Goal: Task Accomplishment & Management: Complete application form

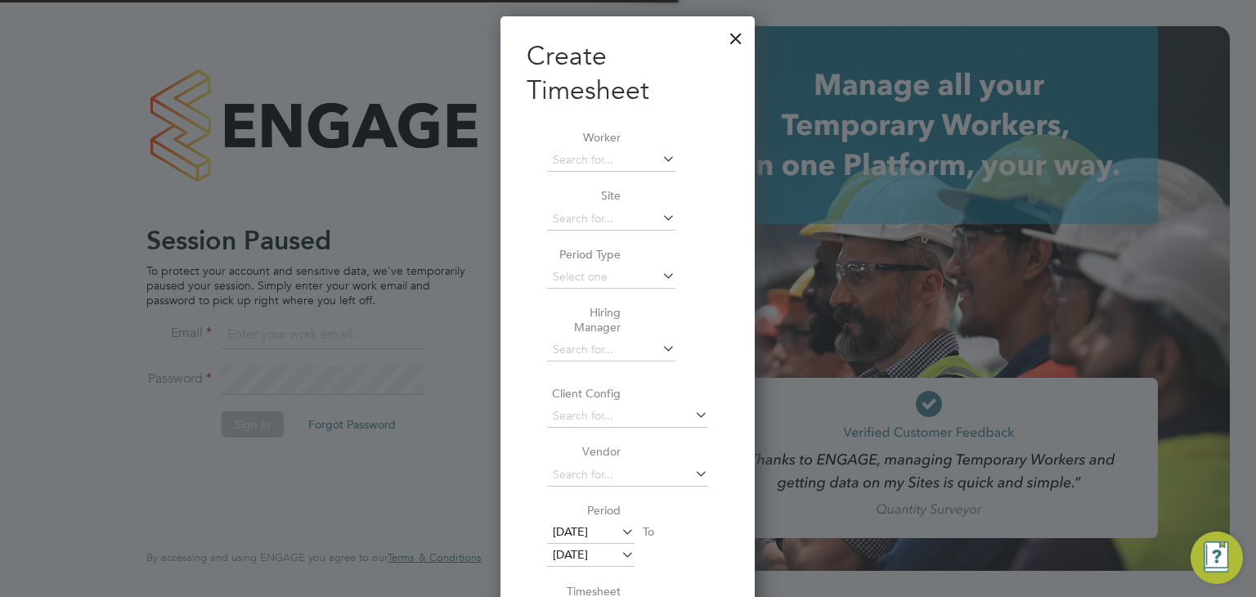
scroll to position [8, 8]
type input "[EMAIL_ADDRESS][PERSON_NAME][DOMAIN_NAME]"
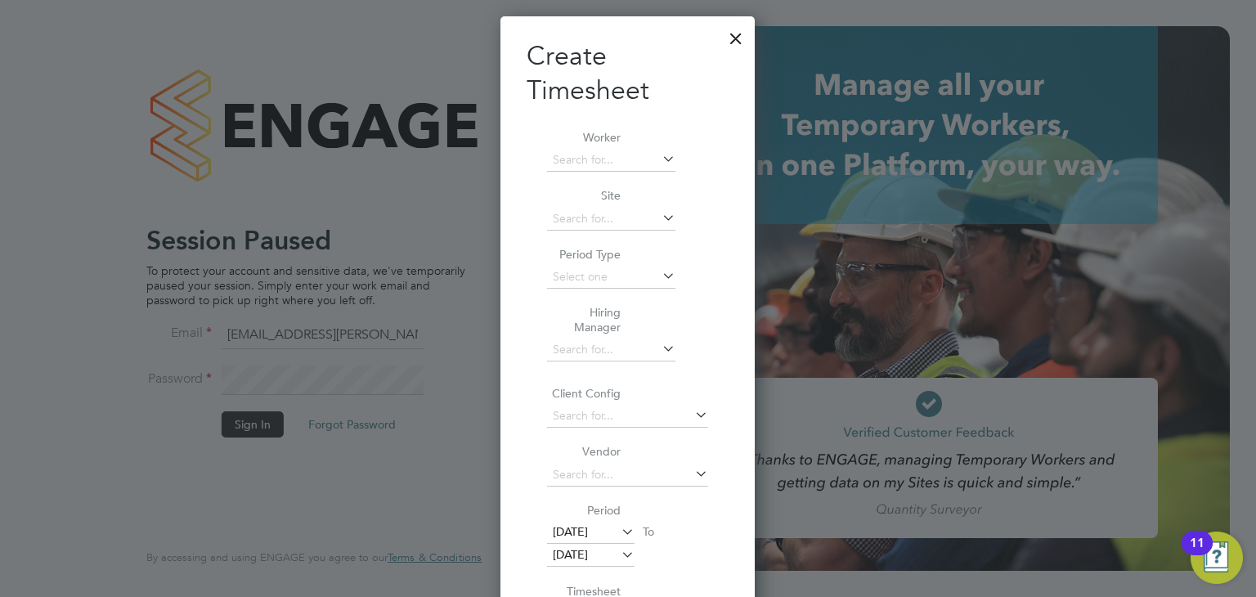
scroll to position [867, 255]
click at [742, 34] on div at bounding box center [735, 34] width 29 height 29
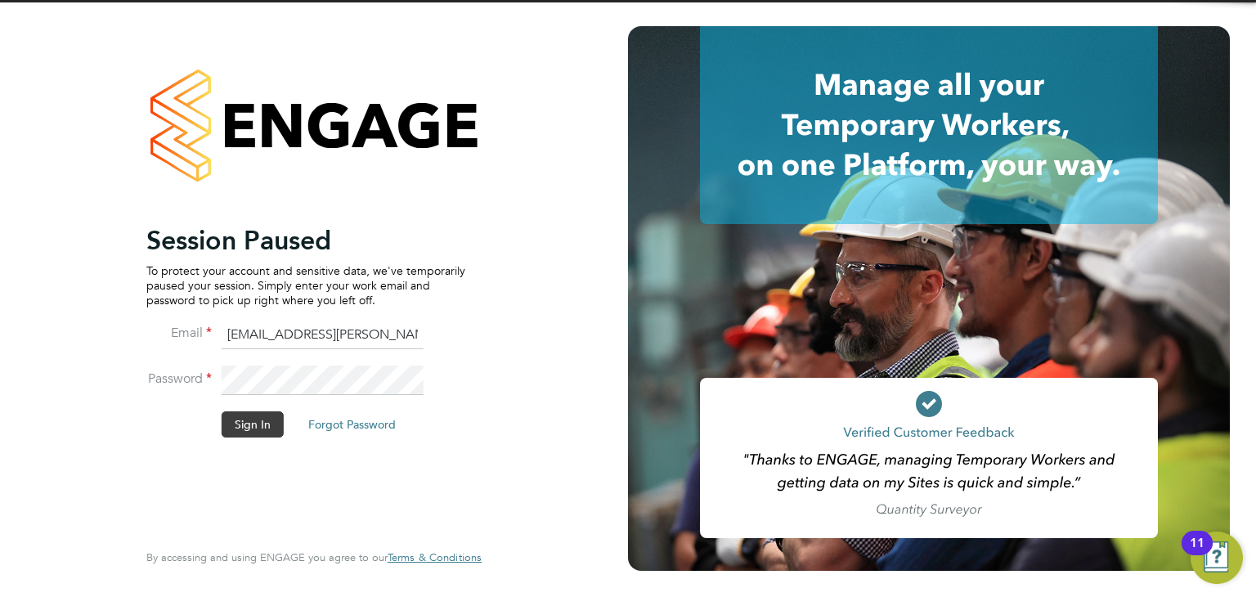
click at [258, 421] on button "Sign In" at bounding box center [253, 424] width 62 height 26
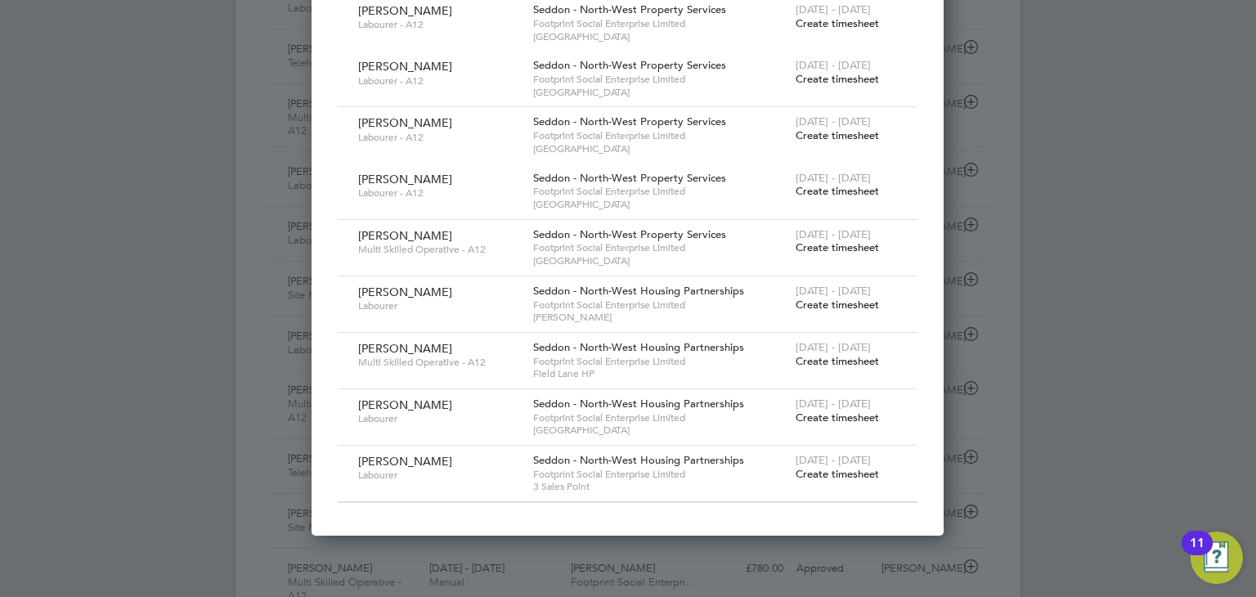
click at [822, 467] on span "Create timesheet" at bounding box center [836, 474] width 83 height 14
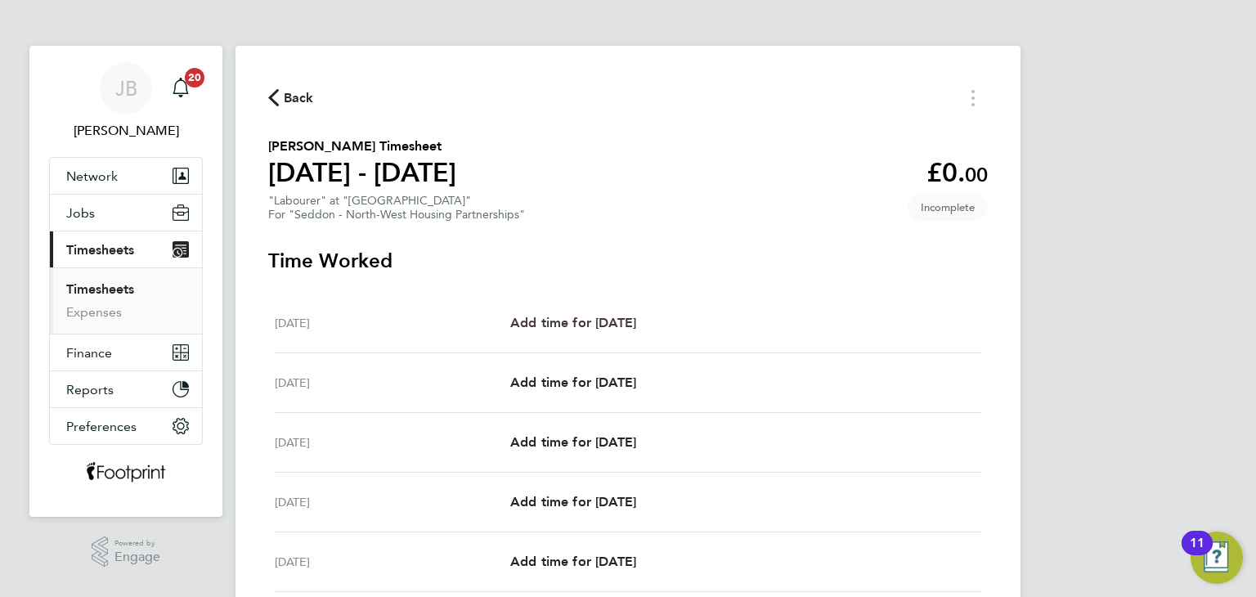
click at [598, 327] on span "Add time for [DATE]" at bounding box center [573, 323] width 126 height 16
select select "30"
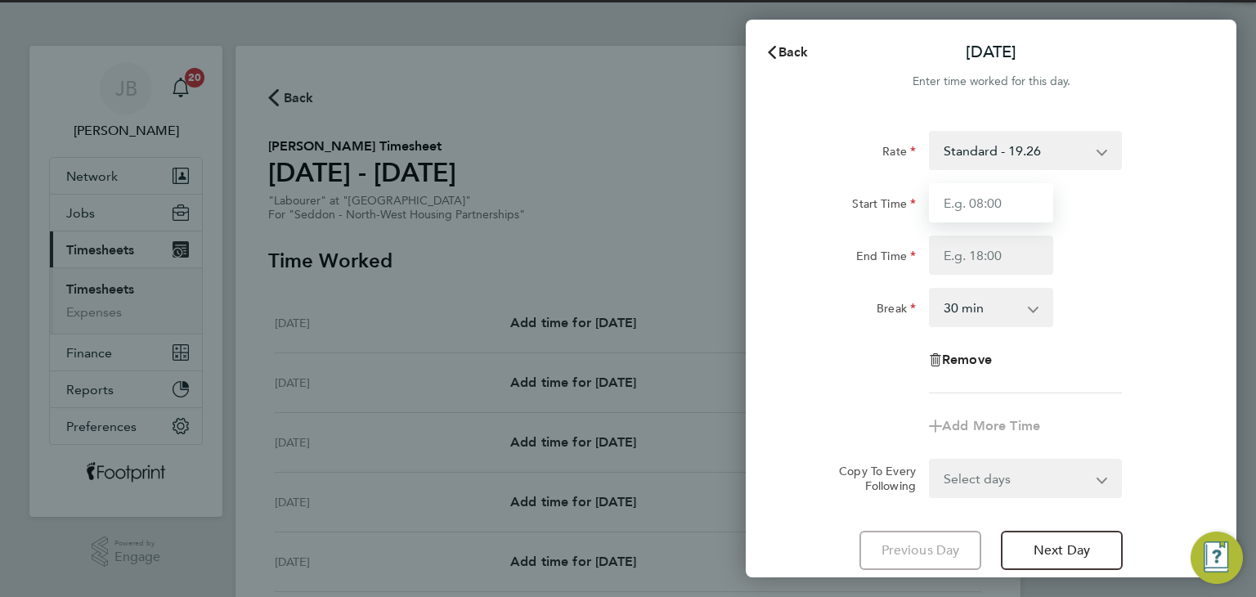
drag, startPoint x: 974, startPoint y: 203, endPoint x: 974, endPoint y: 217, distance: 13.9
click at [974, 203] on input "Start Time" at bounding box center [991, 202] width 124 height 39
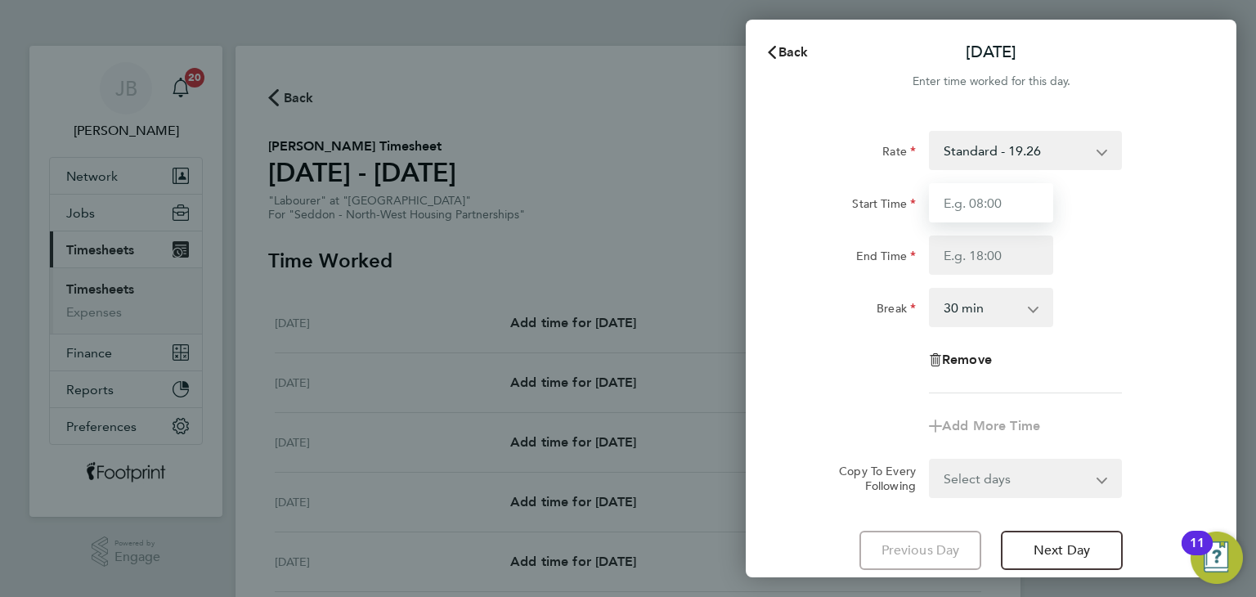
type input "07:30"
drag, startPoint x: 965, startPoint y: 257, endPoint x: 998, endPoint y: 325, distance: 75.7
click at [964, 258] on input "End Time" at bounding box center [991, 254] width 124 height 39
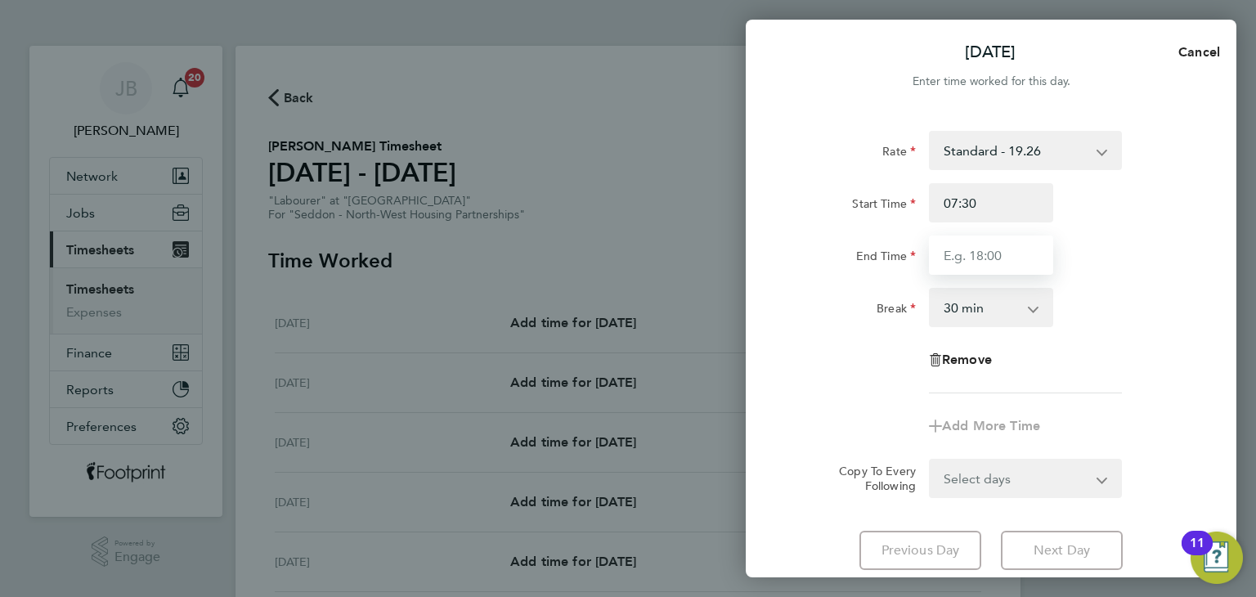
click at [974, 249] on input "End Time" at bounding box center [991, 254] width 124 height 39
type input "16:00"
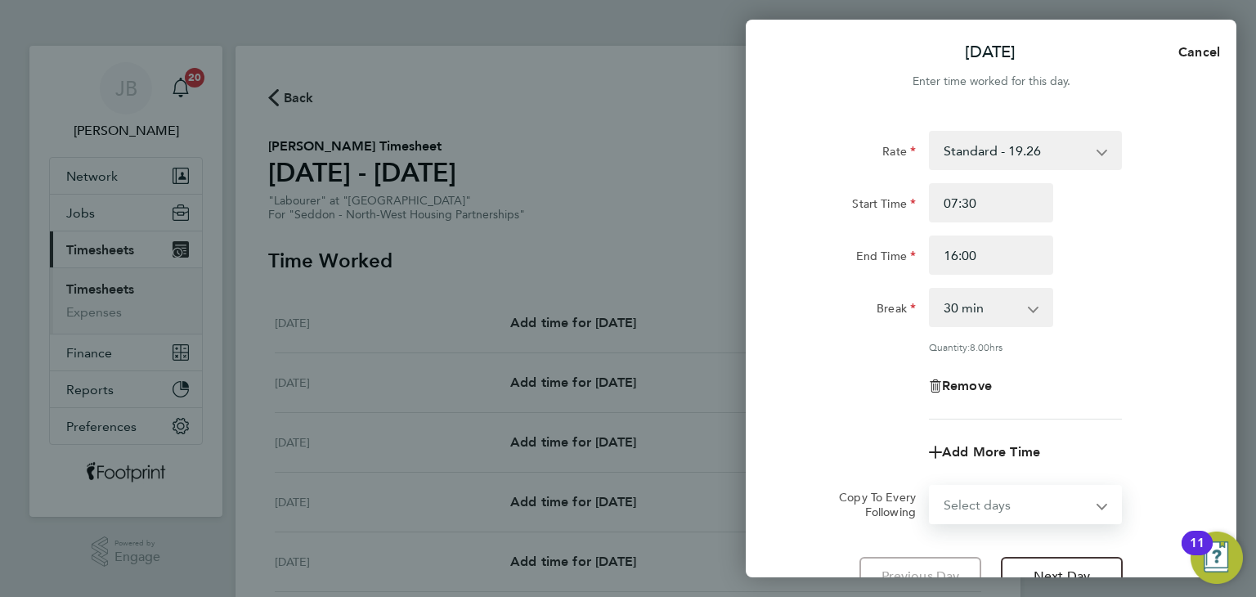
click at [1019, 472] on form "Rate Standard - 19.26 Start Time 07:30 End Time 16:00 Break 0 min 15 min 30 min…" at bounding box center [990, 327] width 399 height 393
select select "WEEKDAY"
click at [930, 486] on select "Select days Day Weekday (Mon-Fri) Weekend (Sat-Sun) [DATE] [DATE] [DATE] [DATE]…" at bounding box center [1016, 504] width 172 height 36
select select "[DATE]"
click at [870, 383] on div "Remove" at bounding box center [991, 385] width 412 height 39
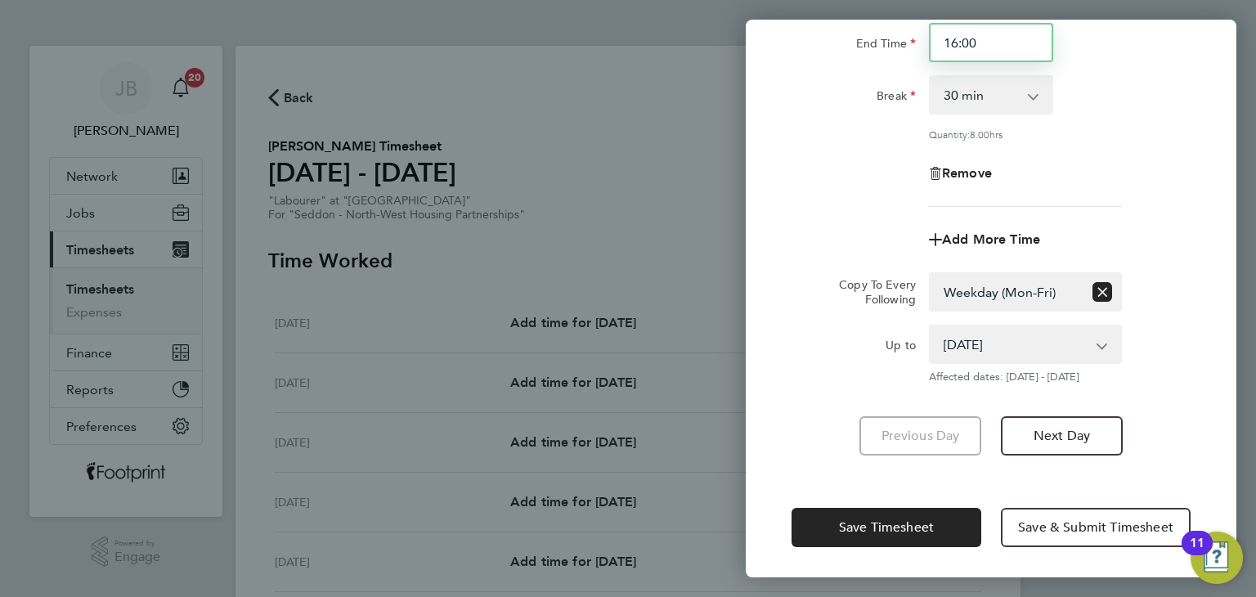
drag, startPoint x: 985, startPoint y: 47, endPoint x: 849, endPoint y: 43, distance: 135.7
click at [849, 43] on div "End Time 16:00" at bounding box center [991, 42] width 412 height 39
type input "16:30"
click at [863, 187] on div "Remove" at bounding box center [991, 173] width 412 height 39
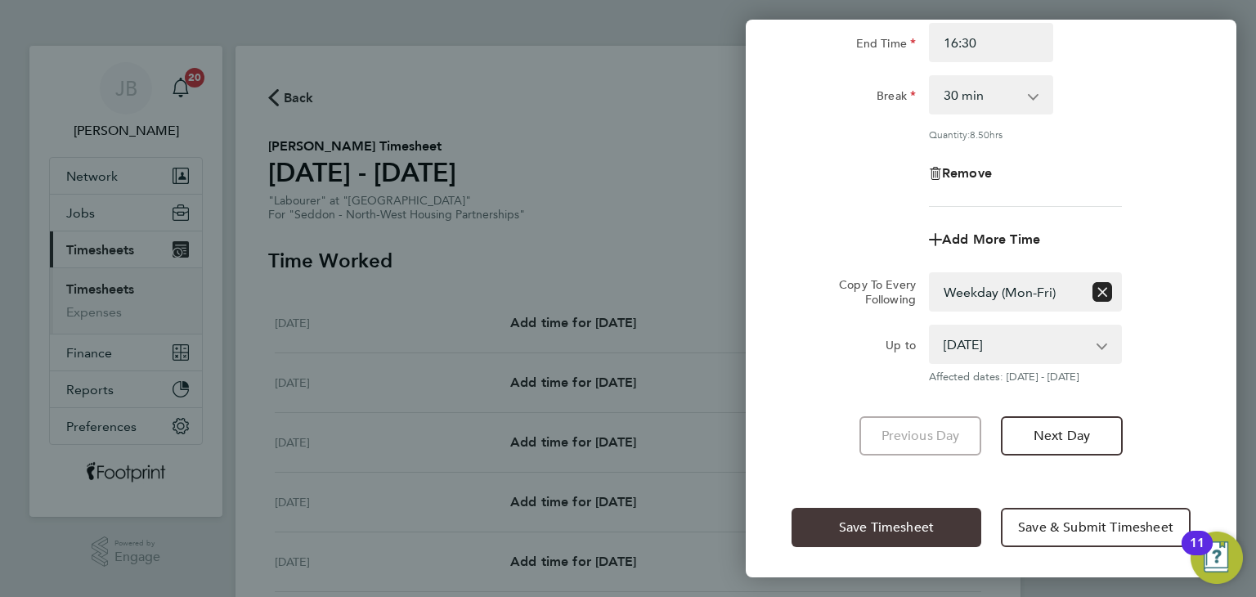
click at [858, 520] on span "Save Timesheet" at bounding box center [886, 527] width 95 height 16
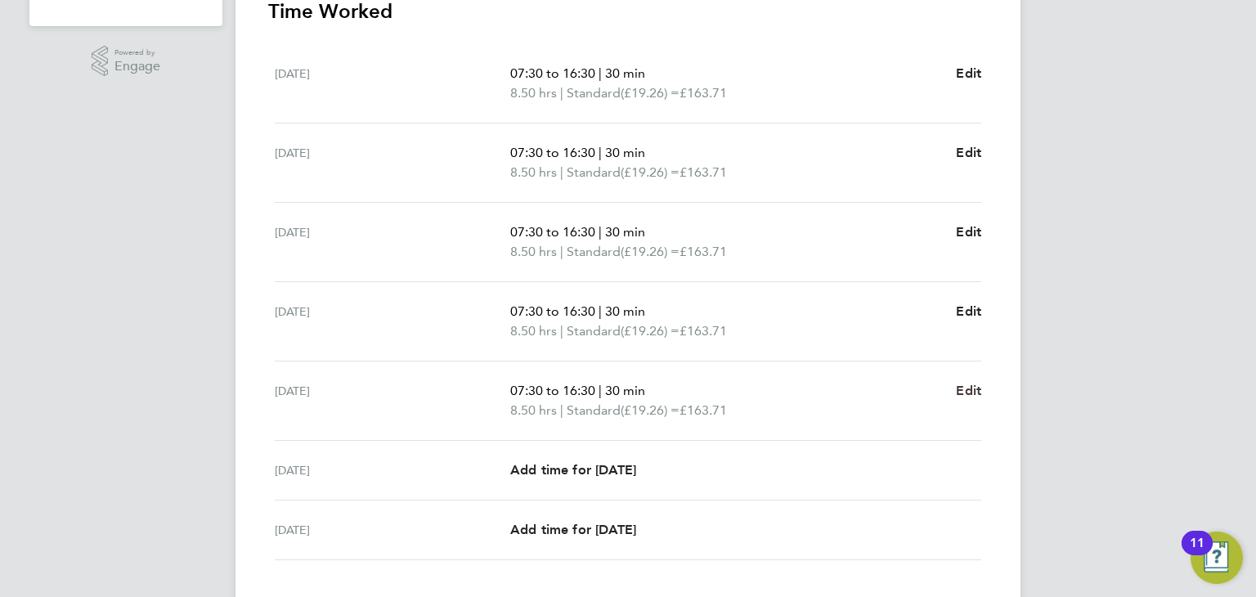
click at [965, 386] on span "Edit" at bounding box center [968, 391] width 25 height 16
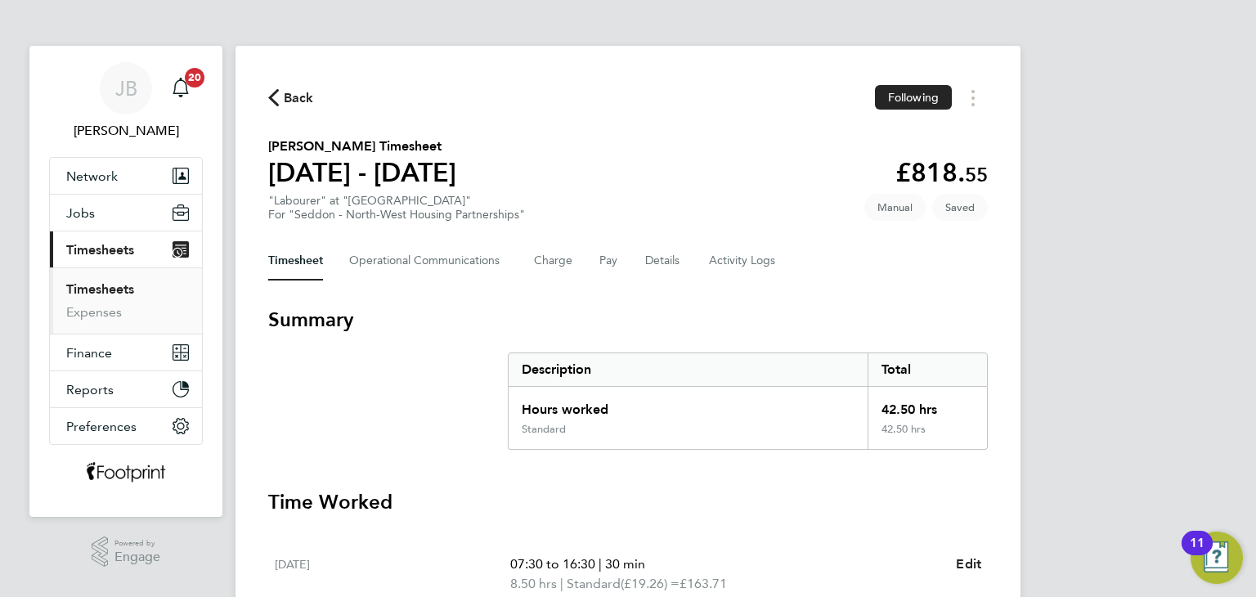
select select "30"
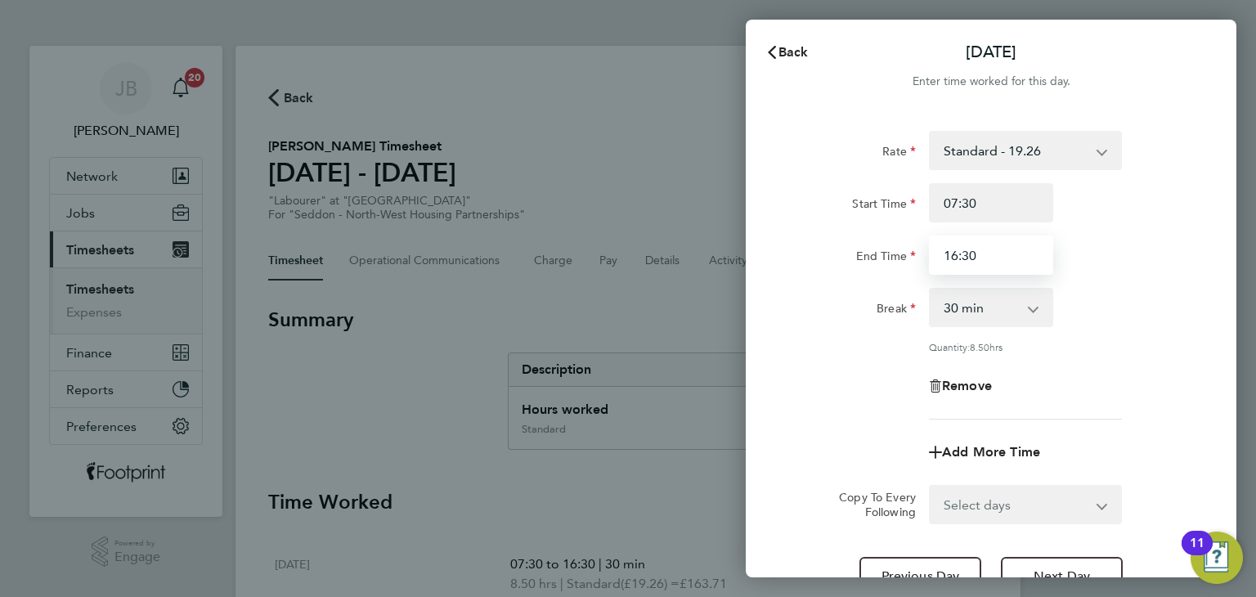
drag, startPoint x: 988, startPoint y: 261, endPoint x: 912, endPoint y: 259, distance: 76.0
click at [912, 259] on div "End Time 16:30" at bounding box center [991, 254] width 412 height 39
type input "15:30"
click at [907, 264] on label "End Time" at bounding box center [886, 259] width 60 height 20
click at [929, 264] on input "End Time" at bounding box center [991, 254] width 124 height 39
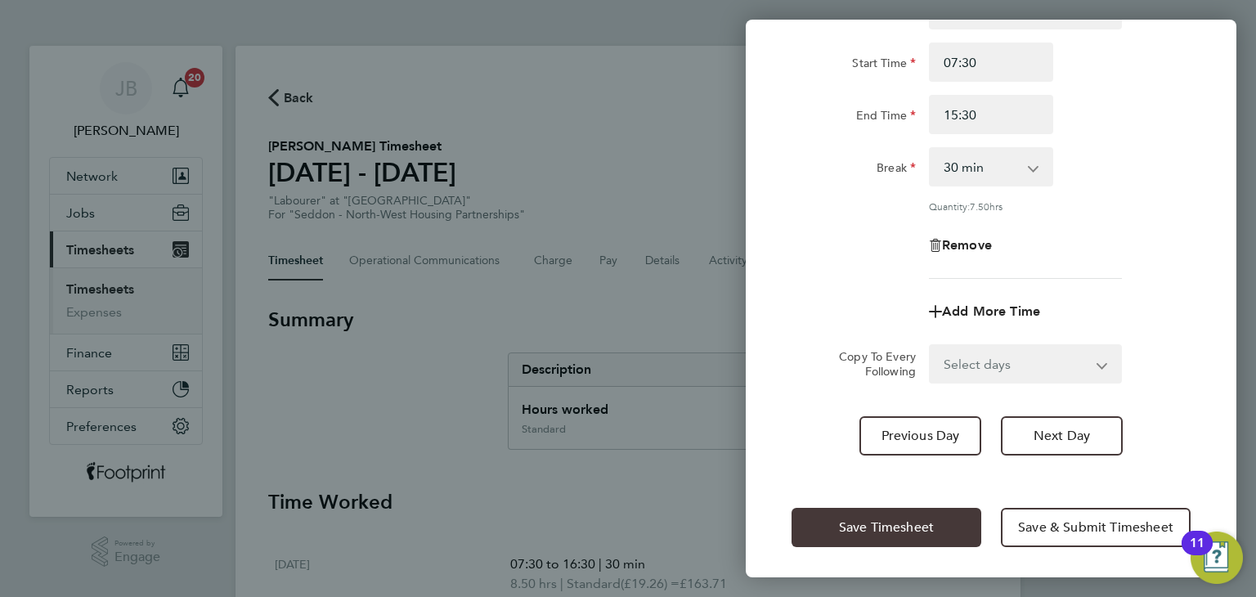
click at [887, 511] on button "Save Timesheet" at bounding box center [886, 527] width 190 height 39
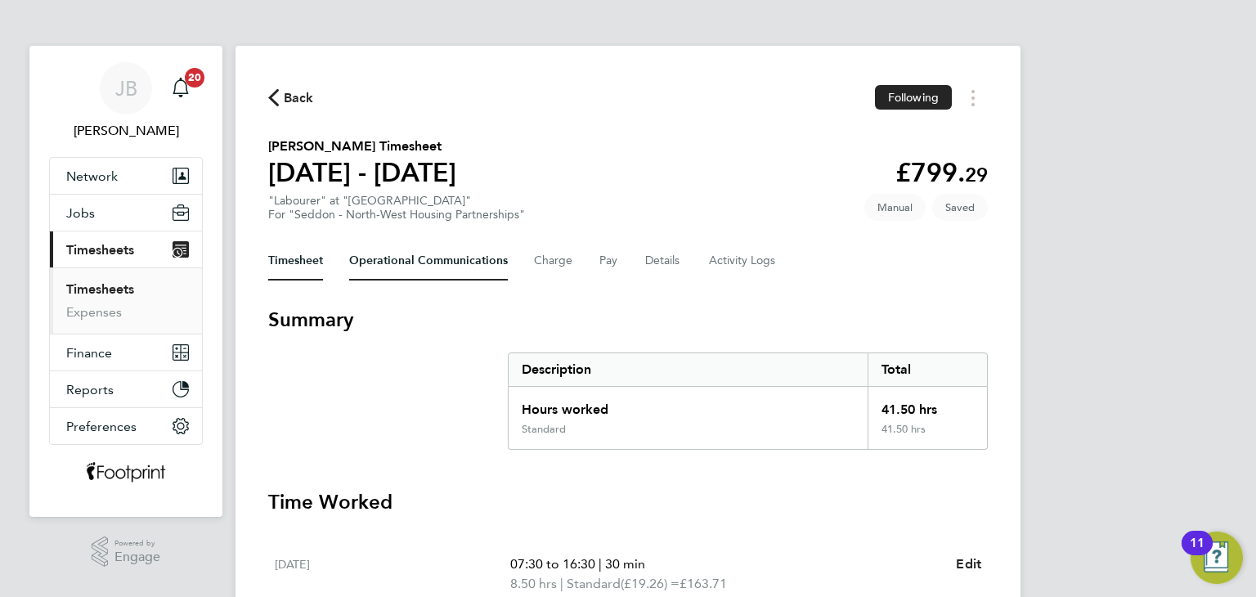
click at [397, 256] on Communications-tab "Operational Communications" at bounding box center [428, 260] width 159 height 39
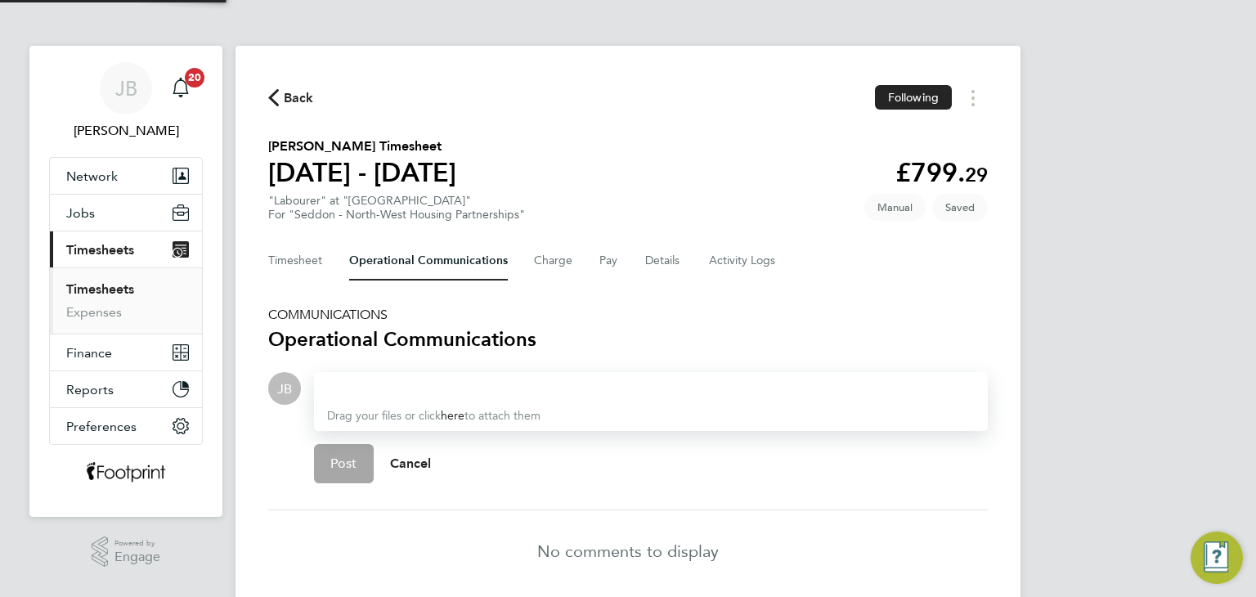
click at [312, 282] on div "Back Following [PERSON_NAME] Timesheet [DATE] - [DATE] £799. 29 "Labourer" at "…" at bounding box center [627, 338] width 785 height 585
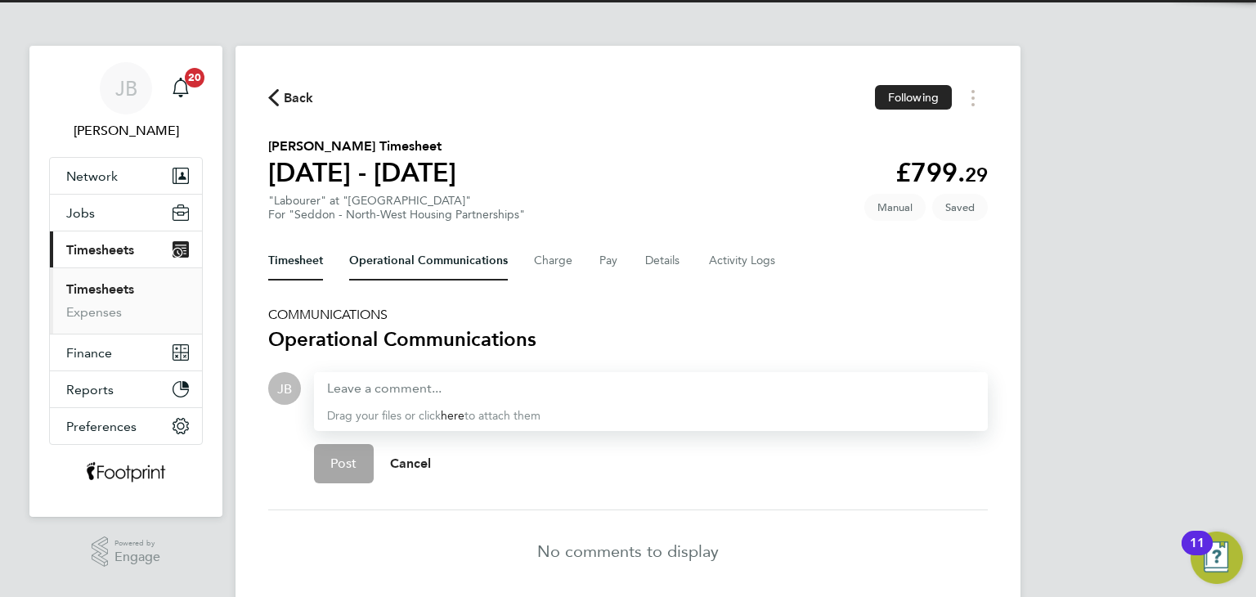
click at [304, 262] on button "Timesheet" at bounding box center [295, 260] width 55 height 39
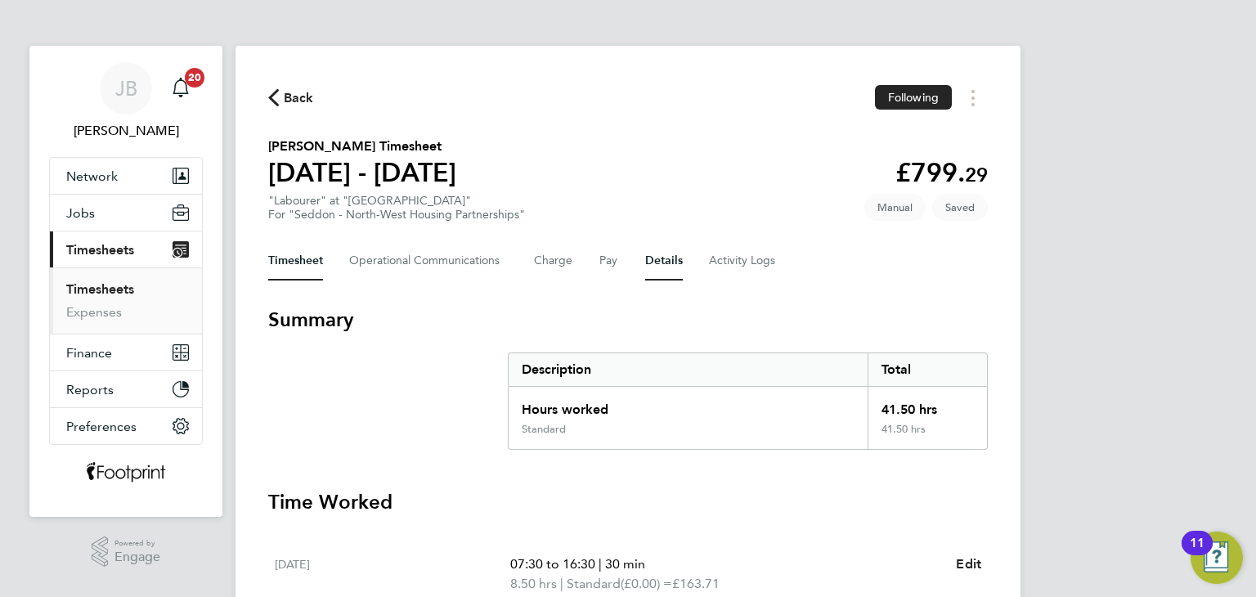
click at [672, 262] on button "Details" at bounding box center [664, 260] width 38 height 39
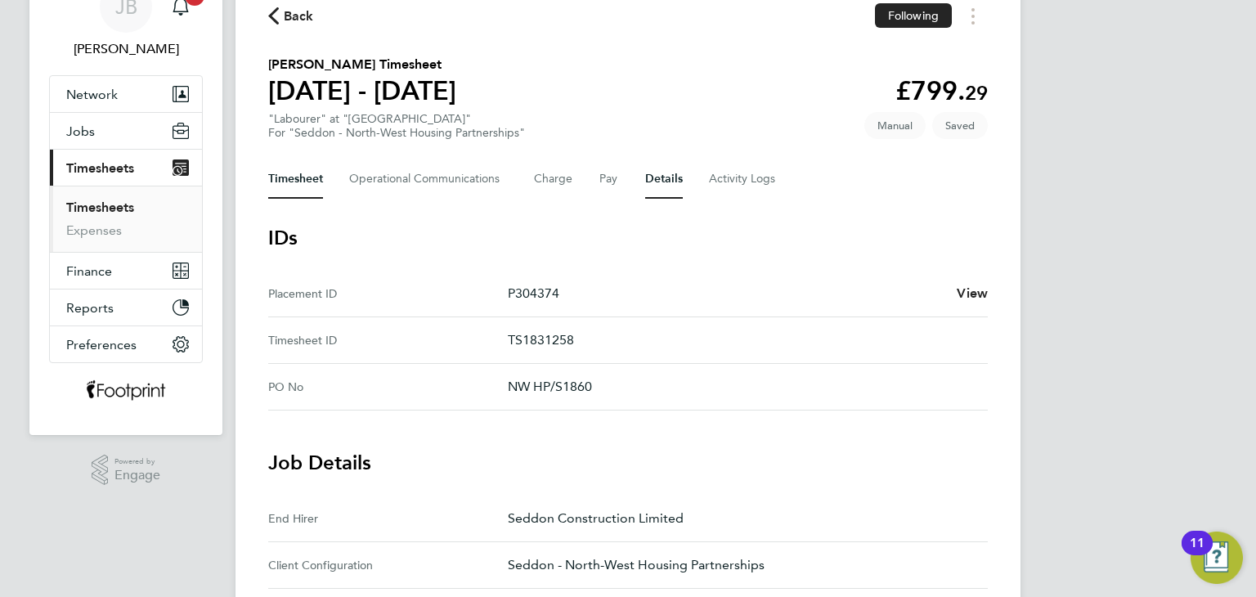
click at [307, 192] on button "Timesheet" at bounding box center [295, 178] width 55 height 39
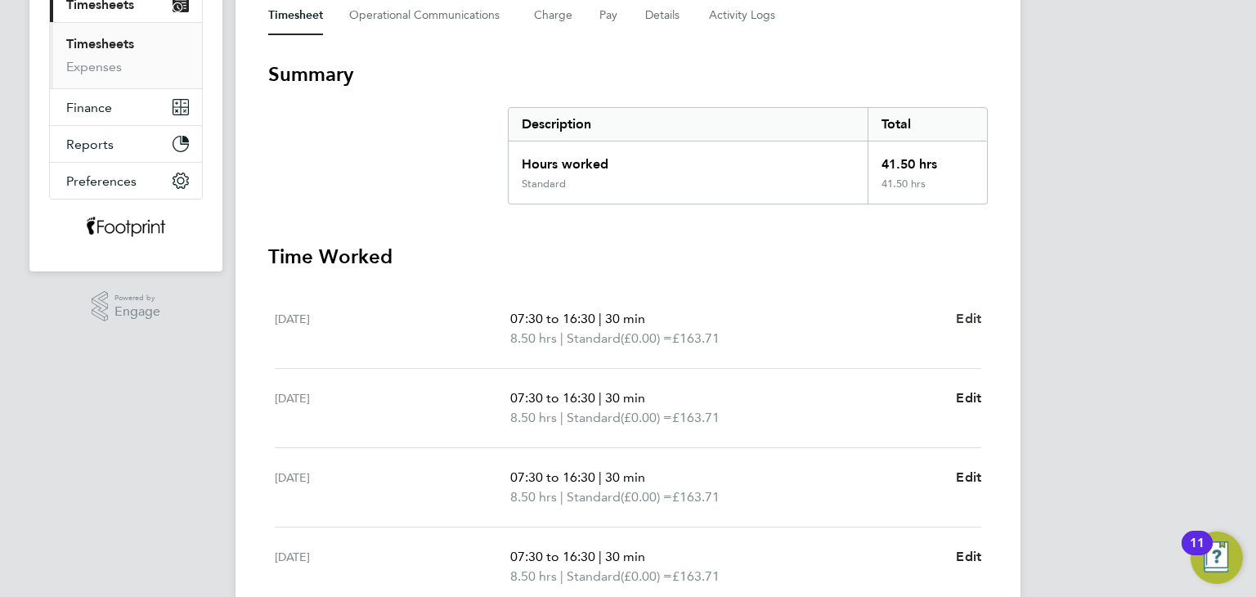
click at [966, 315] on span "Edit" at bounding box center [968, 319] width 25 height 16
select select "30"
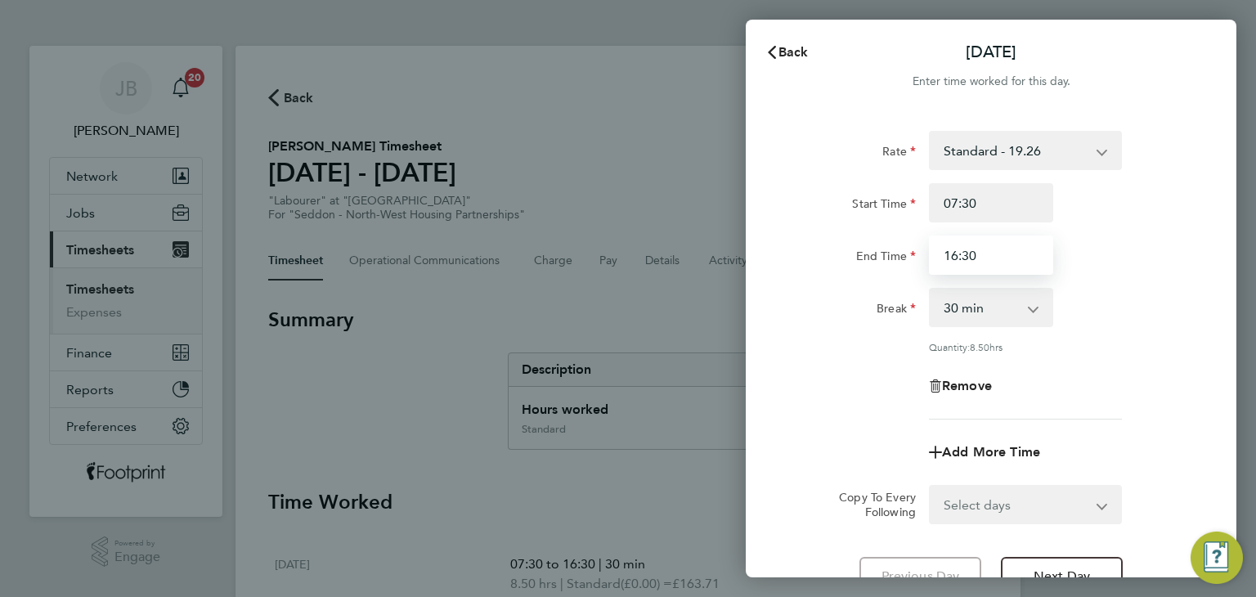
click at [974, 262] on input "16:30" at bounding box center [991, 254] width 124 height 39
type input "16:00"
click at [970, 491] on select "Select days Day Weekday (Mon-Fri) Weekend (Sat-Sun) [DATE] [DATE] [DATE] [DATE]…" at bounding box center [1016, 504] width 172 height 36
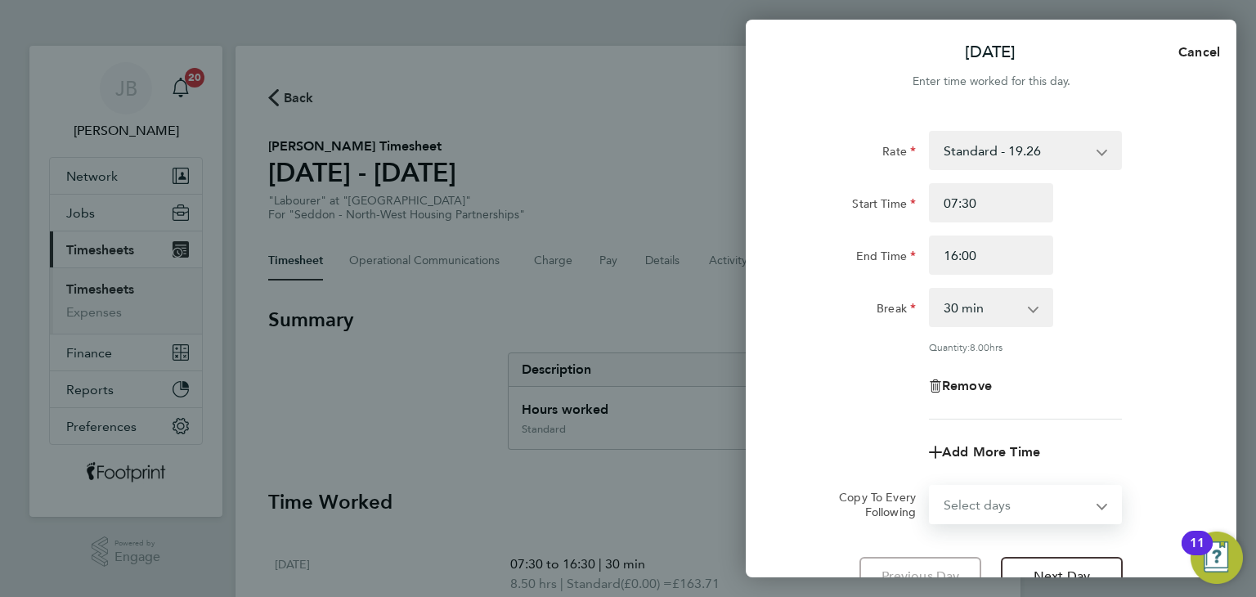
select select "WEEKDAY"
click at [930, 486] on select "Select days Day Weekday (Mon-Fri) Weekend (Sat-Sun) [DATE] [DATE] [DATE] [DATE]…" at bounding box center [1016, 504] width 172 height 36
select select "[DATE]"
click at [814, 366] on div "Remove" at bounding box center [991, 385] width 412 height 39
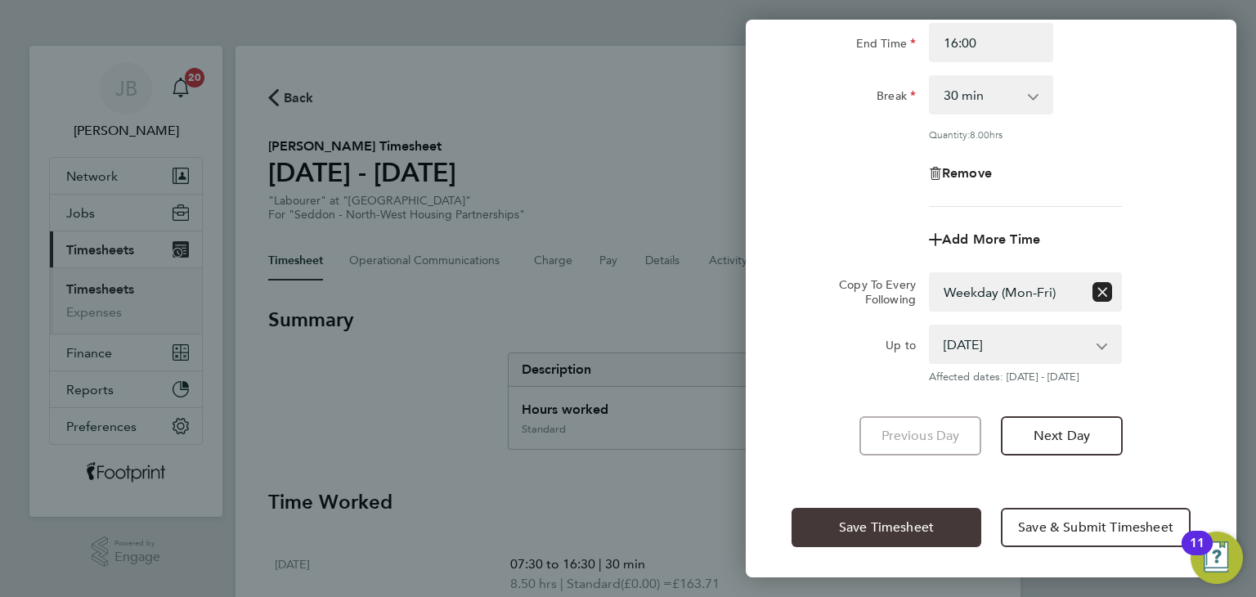
click at [845, 531] on span "Save Timesheet" at bounding box center [886, 527] width 95 height 16
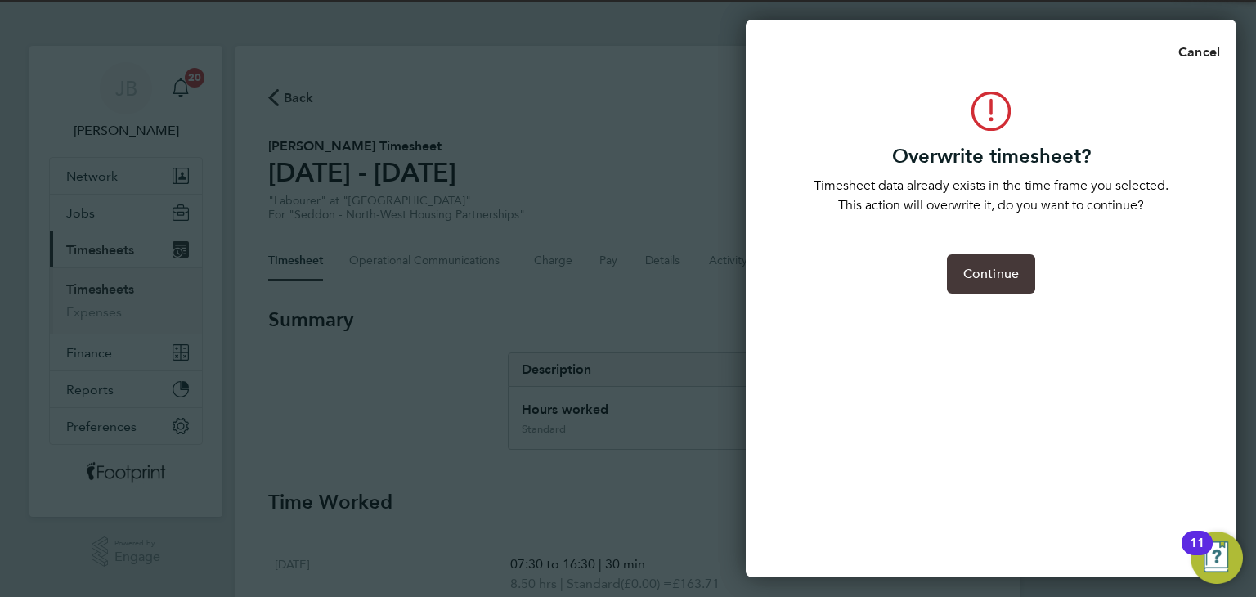
click at [974, 281] on span "Continue" at bounding box center [991, 274] width 56 height 16
click at [974, 281] on app-form-button "Continue Loading" at bounding box center [991, 273] width 88 height 39
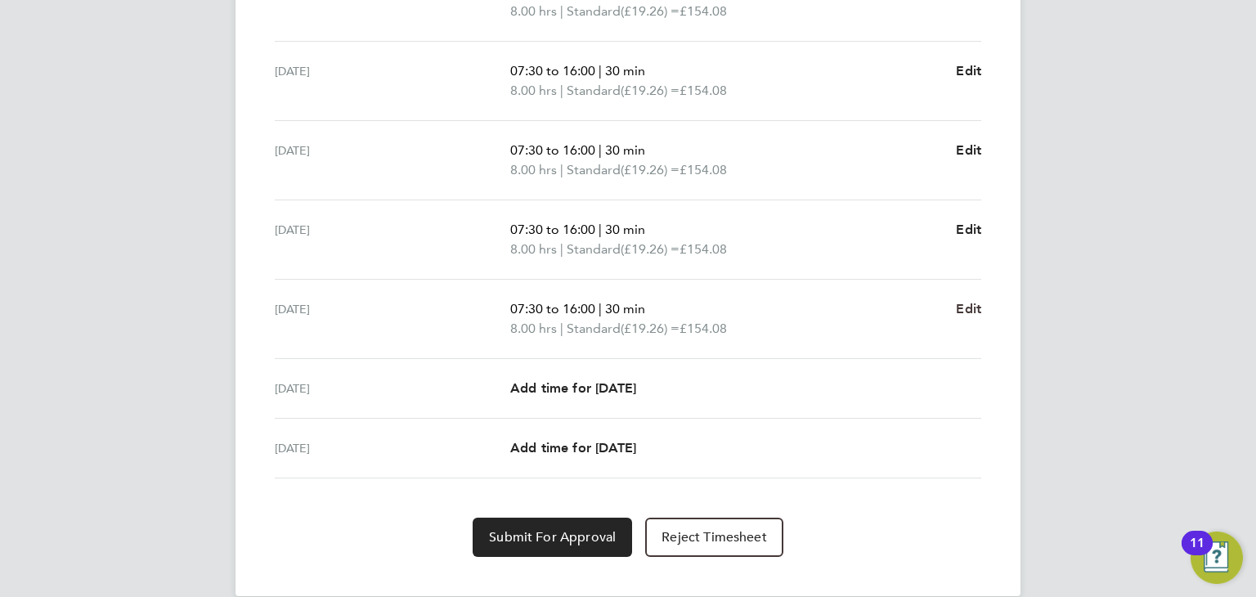
click at [956, 311] on span "Edit" at bounding box center [968, 309] width 25 height 16
select select "30"
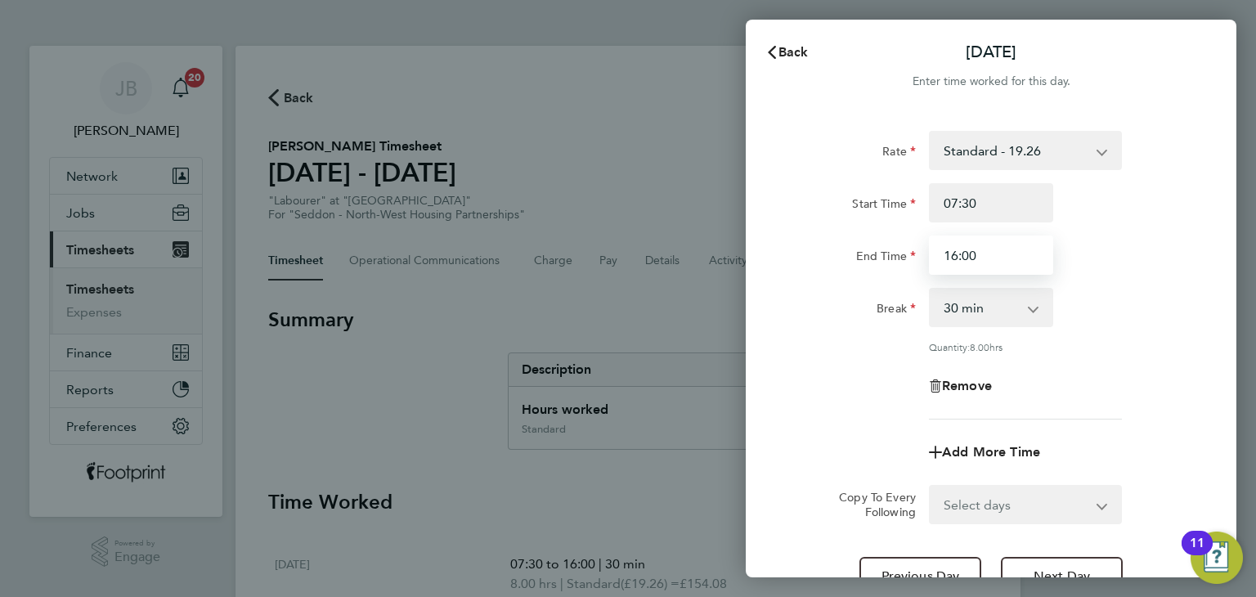
drag, startPoint x: 989, startPoint y: 243, endPoint x: 737, endPoint y: 241, distance: 251.8
click at [737, 241] on div "Back [DATE] Enter time worked for this day. Rate Standard - 19.26 Start Time 07…" at bounding box center [628, 298] width 1256 height 597
type input "15:00"
click at [824, 303] on div "Break" at bounding box center [853, 304] width 124 height 33
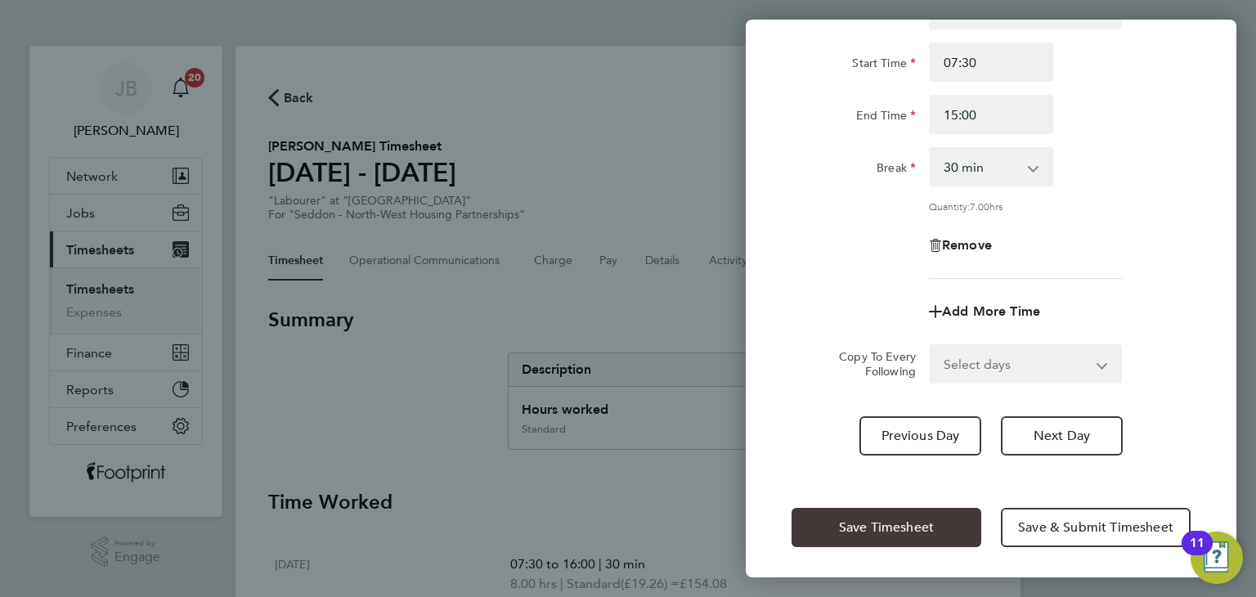
click at [874, 519] on span "Save Timesheet" at bounding box center [886, 527] width 95 height 16
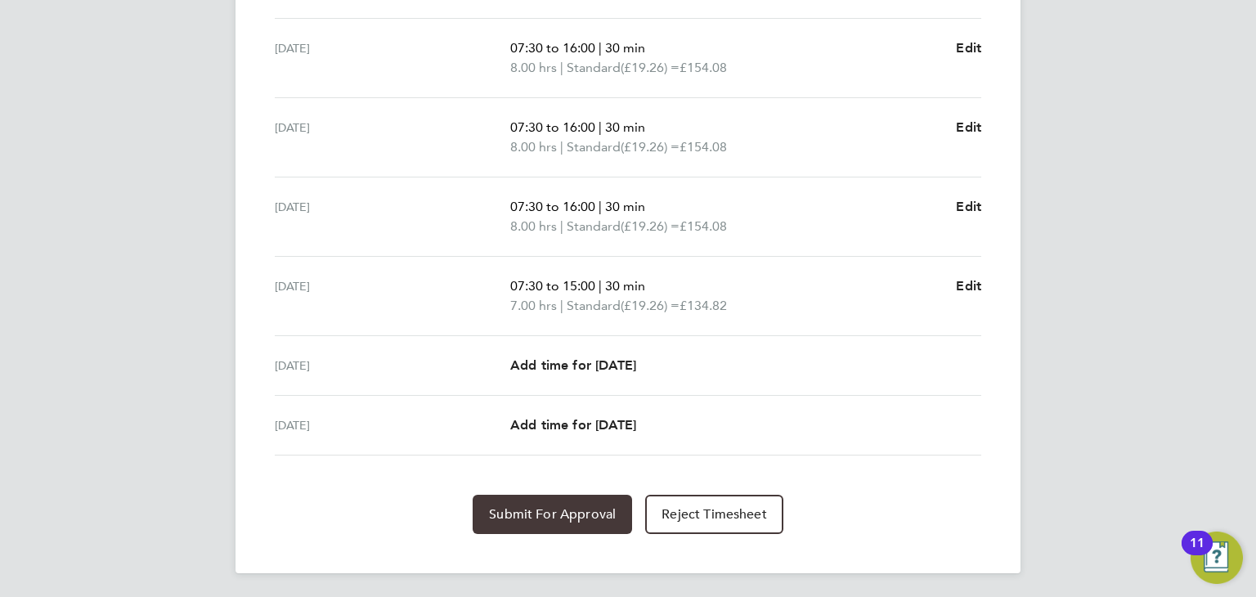
click at [562, 506] on span "Submit For Approval" at bounding box center [552, 514] width 127 height 16
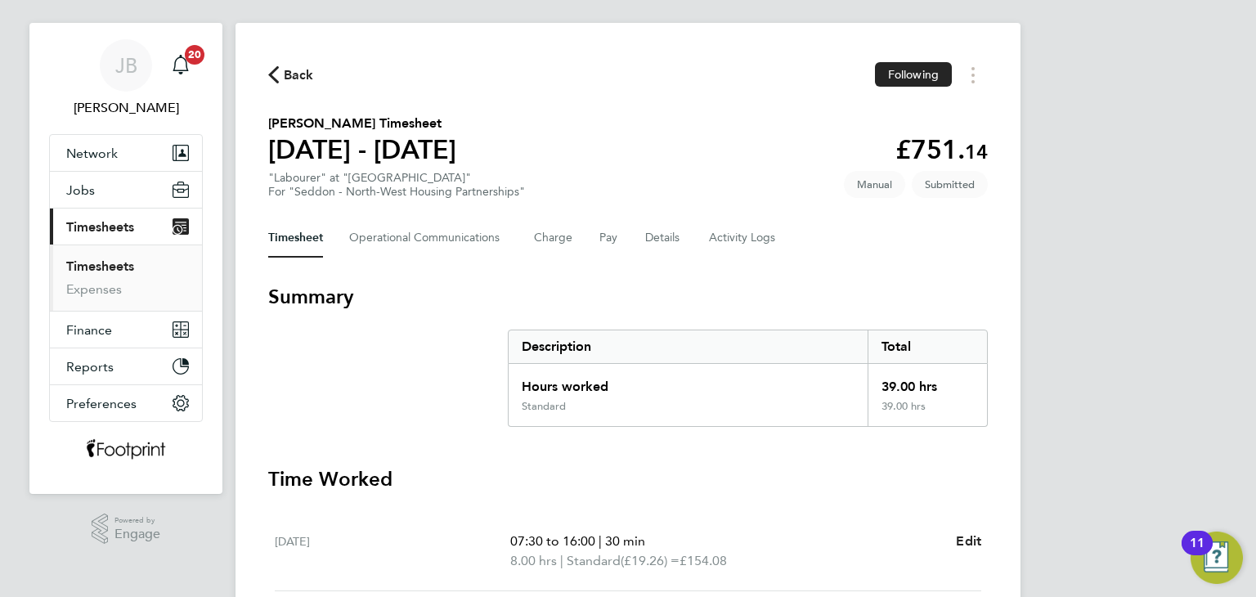
click at [308, 71] on span "Back" at bounding box center [299, 75] width 30 height 20
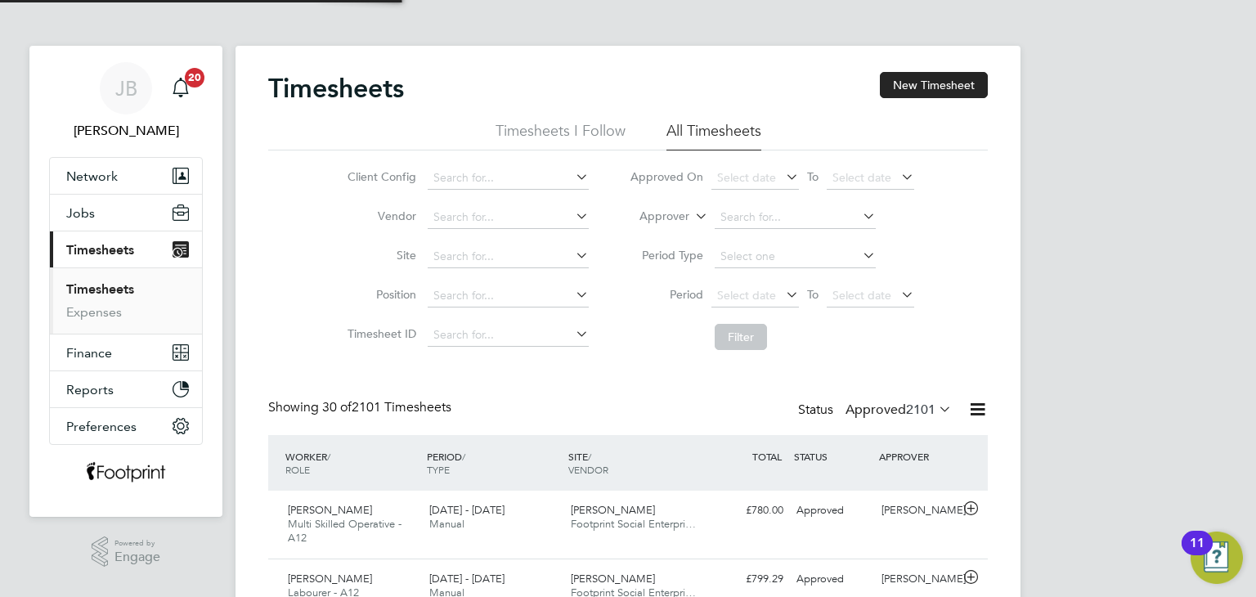
scroll to position [7, 8]
click at [893, 413] on label "Approved 2101" at bounding box center [898, 409] width 106 height 16
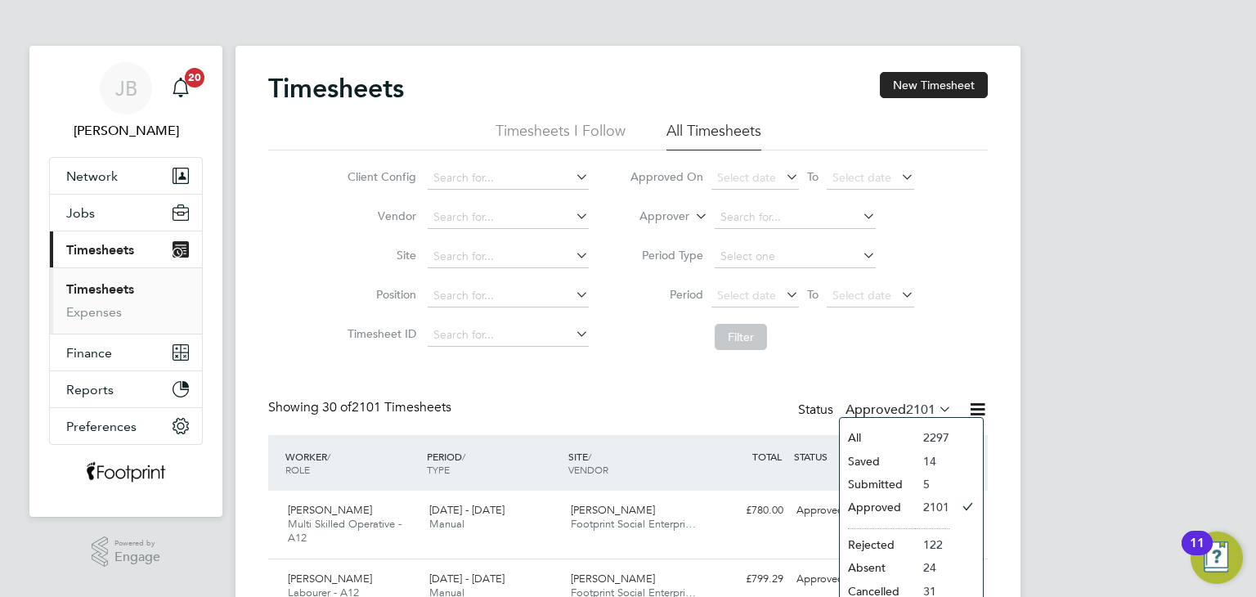
click at [893, 482] on li "Submitted" at bounding box center [877, 483] width 75 height 23
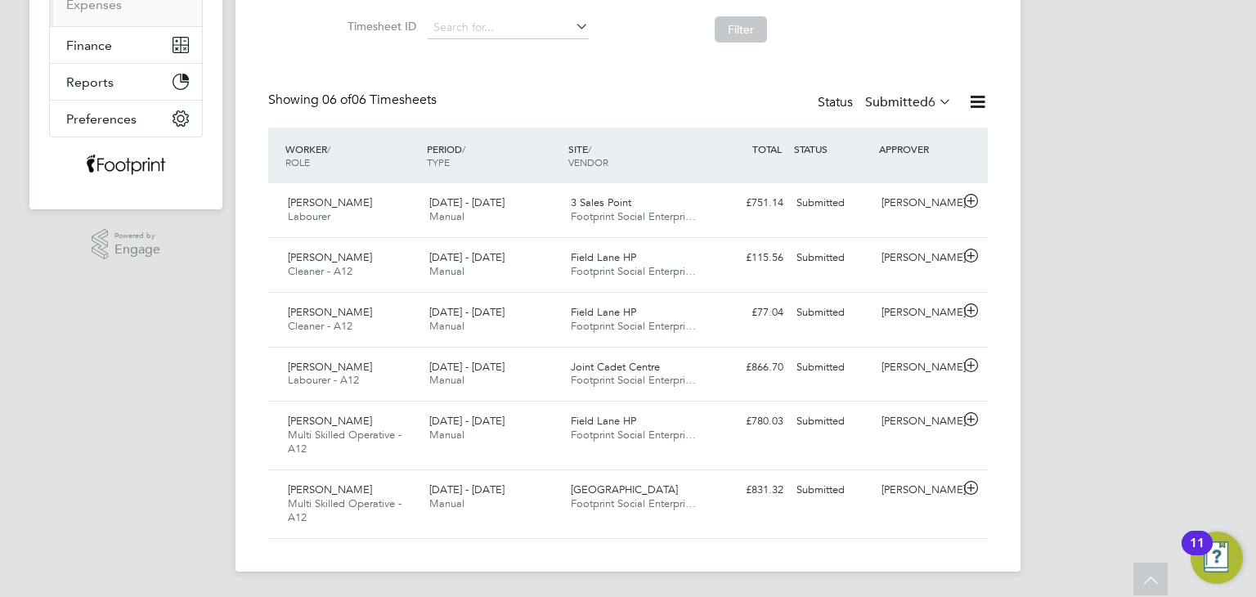
scroll to position [0, 0]
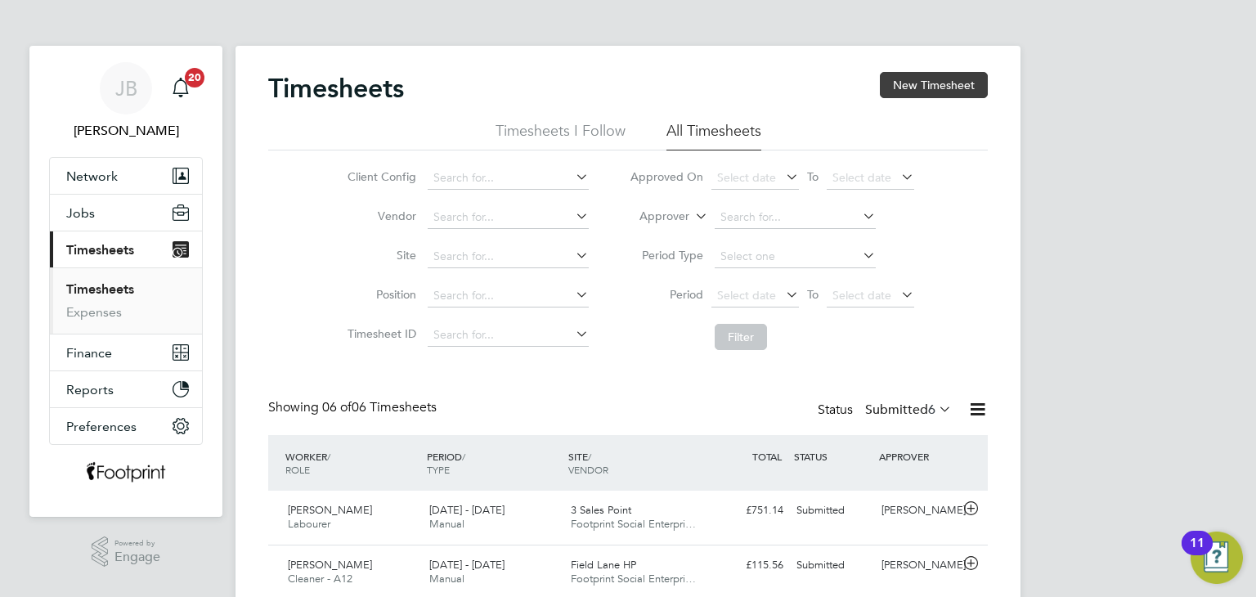
click at [923, 83] on button "New Timesheet" at bounding box center [934, 85] width 108 height 26
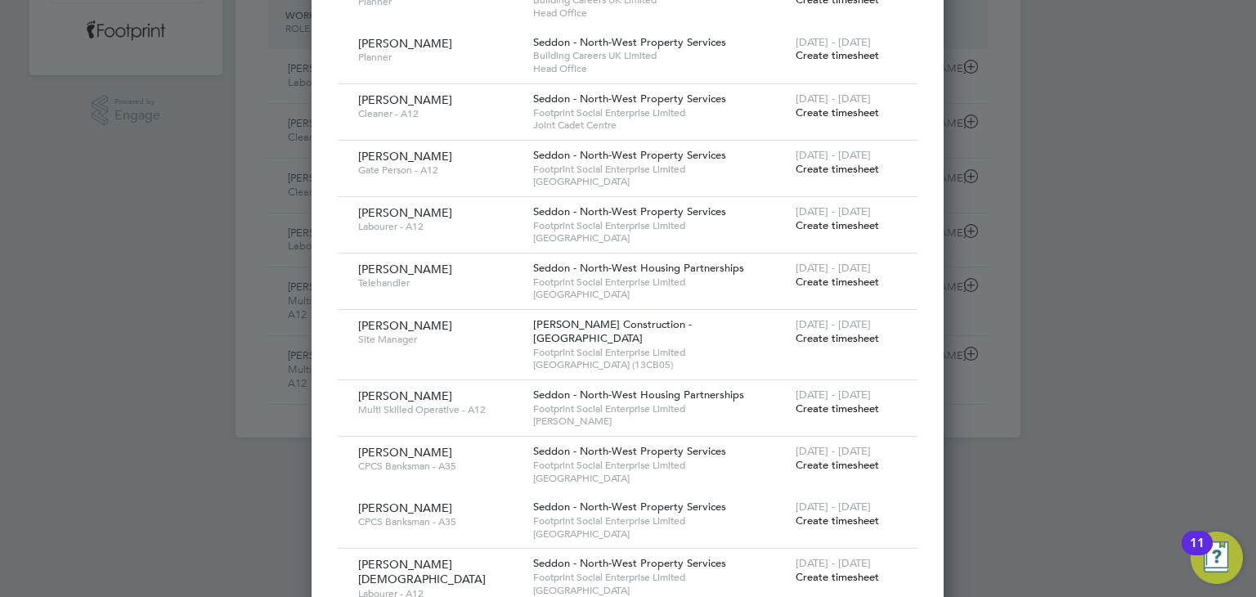
scroll to position [490, 0]
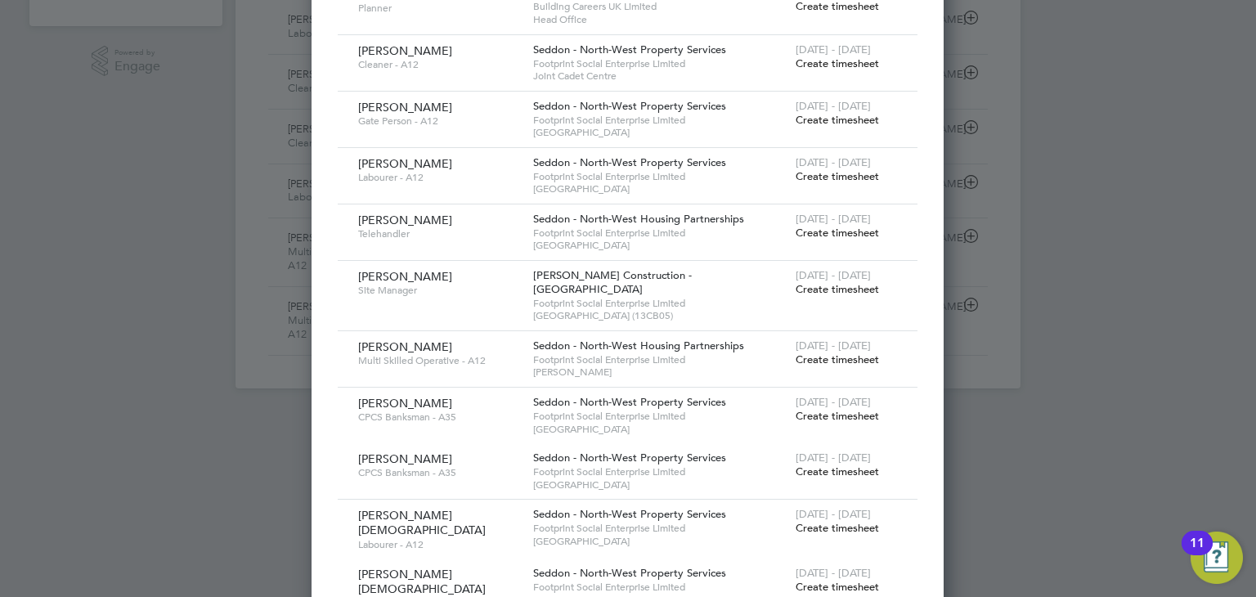
click at [804, 115] on span "Create timesheet" at bounding box center [836, 120] width 83 height 14
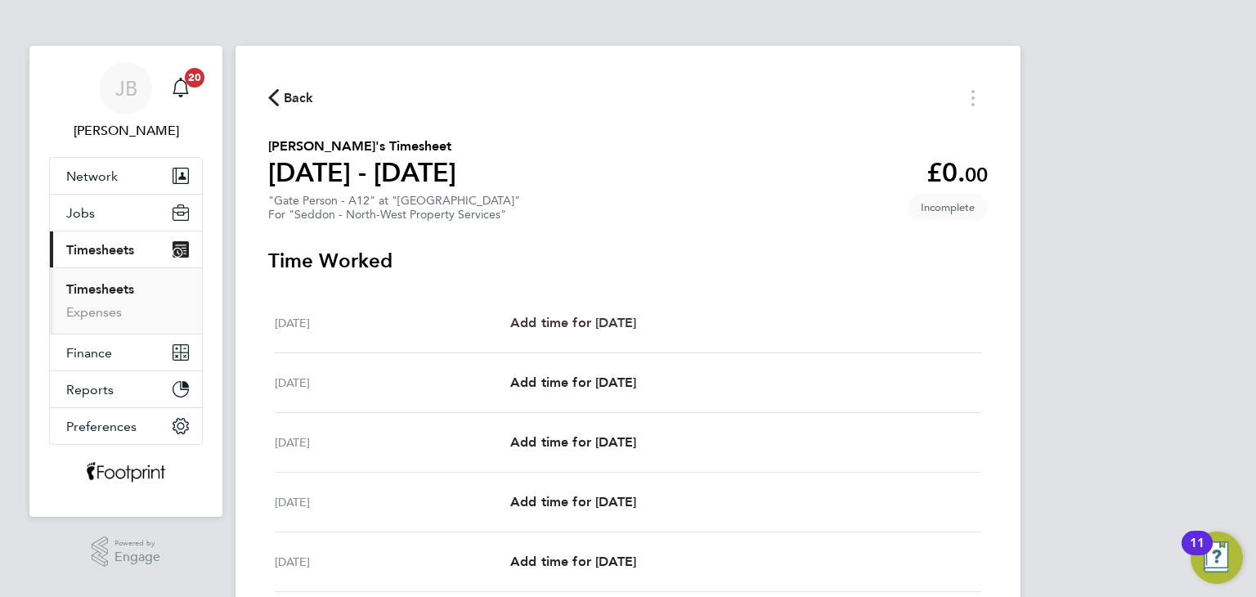
click at [636, 320] on span "Add time for [DATE]" at bounding box center [573, 323] width 126 height 16
select select "30"
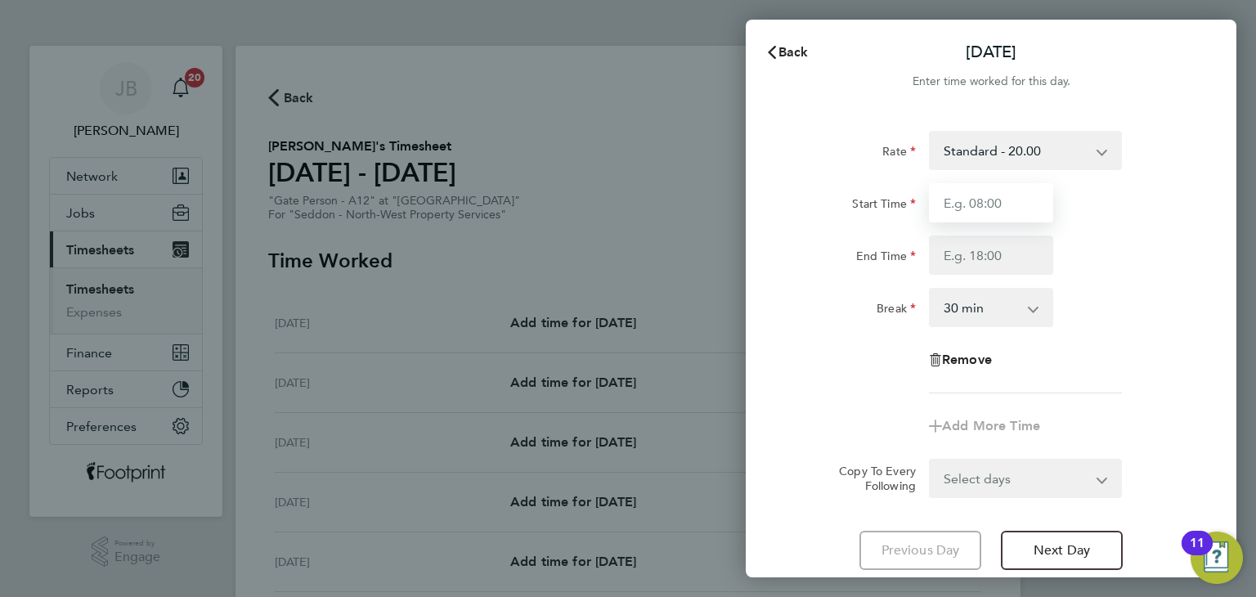
drag, startPoint x: 984, startPoint y: 204, endPoint x: 990, endPoint y: 222, distance: 19.7
click at [984, 204] on input "Start Time" at bounding box center [991, 202] width 124 height 39
type input "06:30"
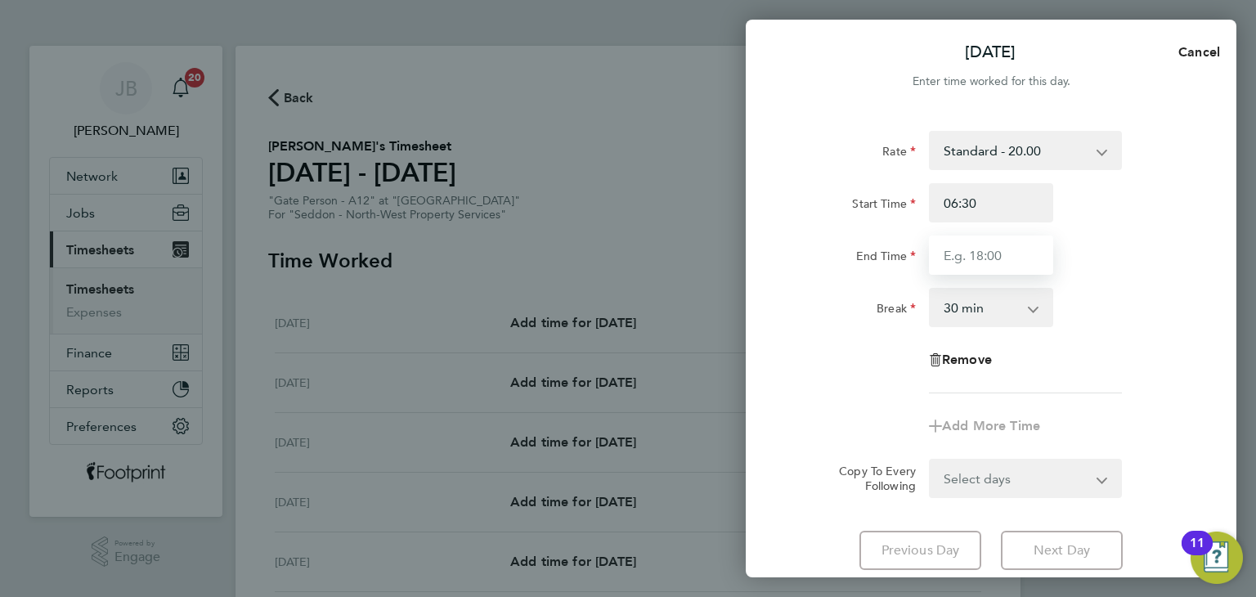
click at [970, 249] on input "End Time" at bounding box center [991, 254] width 124 height 39
type input "16:00"
click at [1037, 481] on form "Rate Standard - 20.00 Start Time 06:30 End Time 16:00 Break 0 min 15 min 30 min…" at bounding box center [990, 314] width 399 height 367
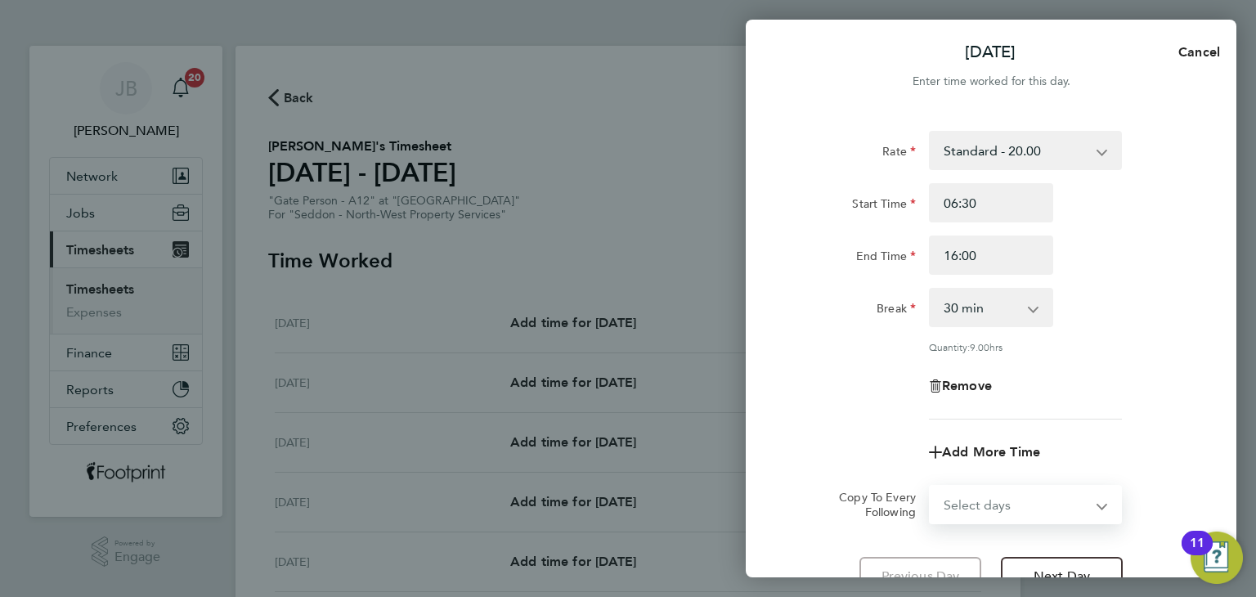
select select "WEEKDAY"
click at [930, 486] on select "Select days Day Weekday (Mon-Fri) Weekend (Sat-Sun) [DATE] [DATE] [DATE] [DATE]…" at bounding box center [1016, 504] width 172 height 36
select select "[DATE]"
click at [1129, 320] on div "Break 0 min 15 min 30 min 45 min 60 min 75 min 90 min" at bounding box center [991, 307] width 412 height 39
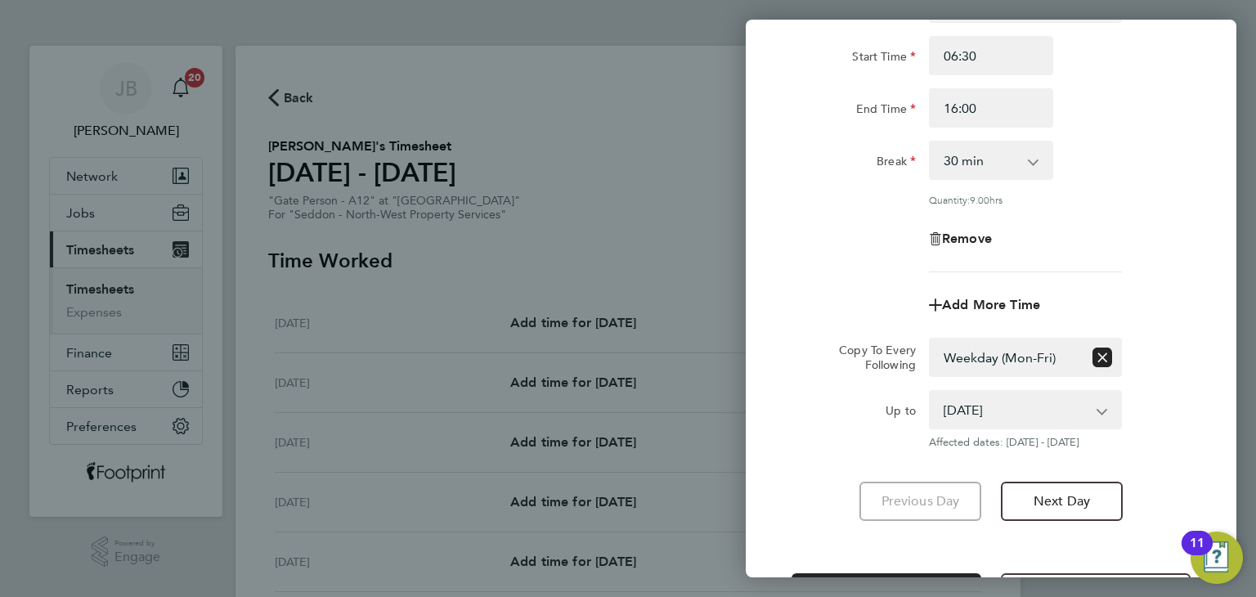
scroll to position [213, 0]
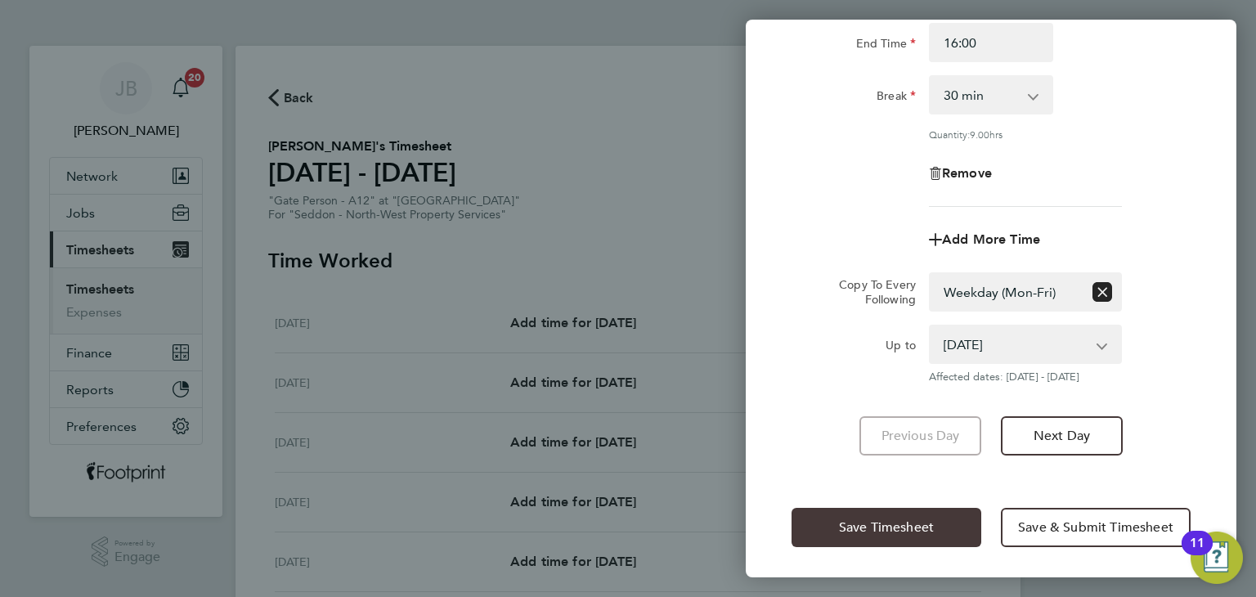
click at [921, 521] on span "Save Timesheet" at bounding box center [886, 527] width 95 height 16
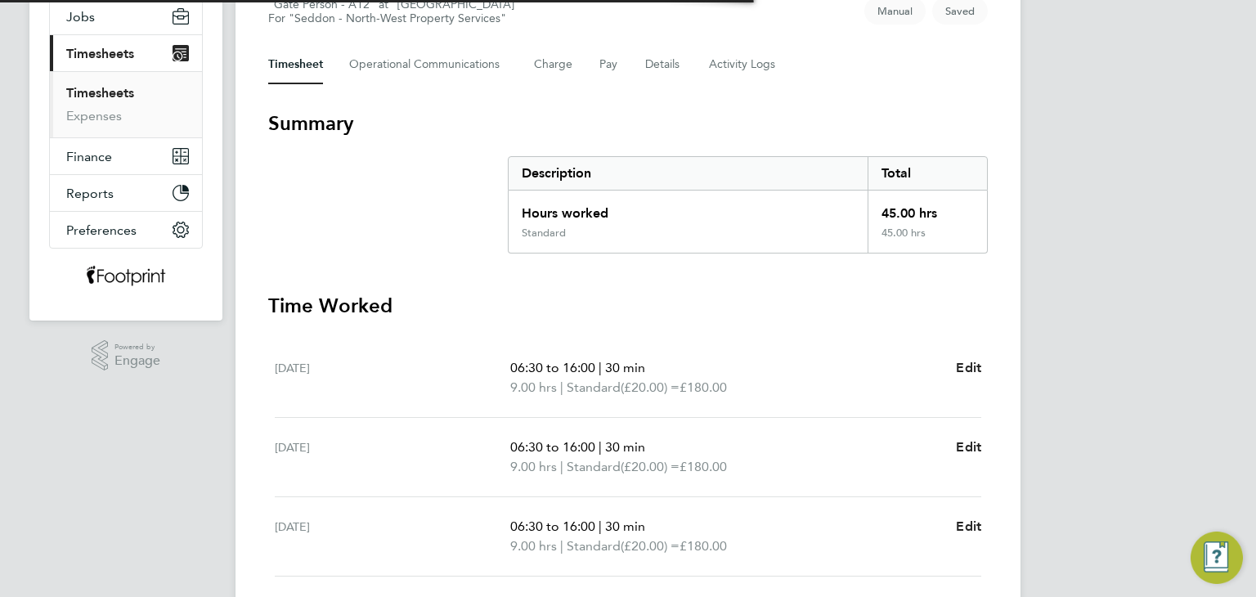
scroll to position [409, 0]
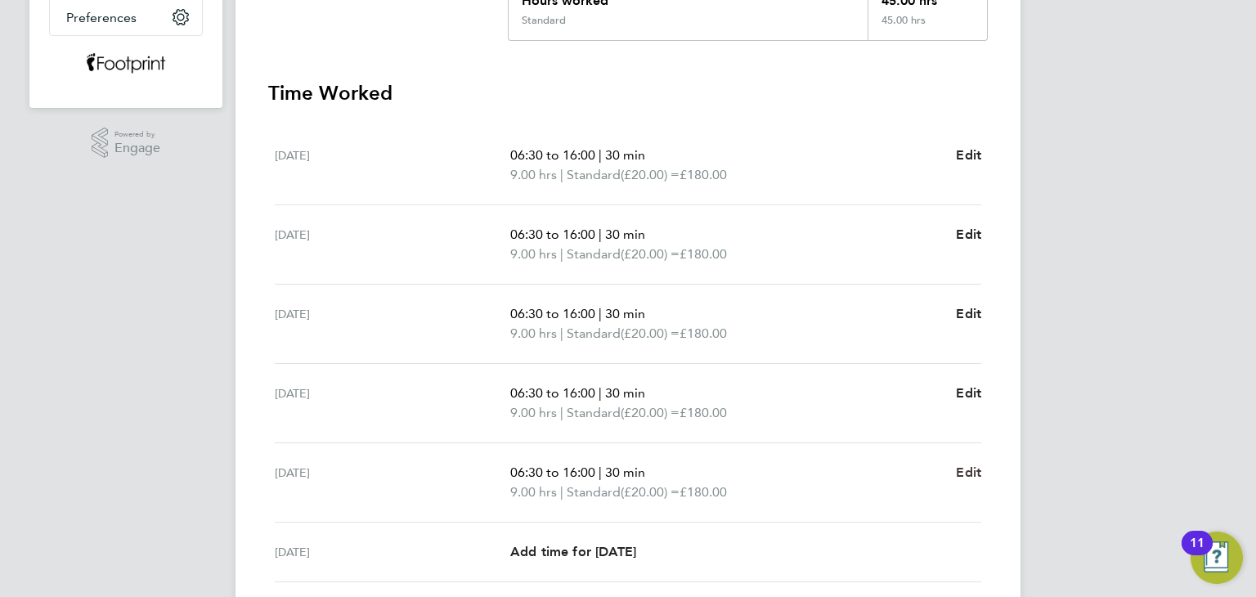
click at [964, 464] on span "Edit" at bounding box center [968, 472] width 25 height 16
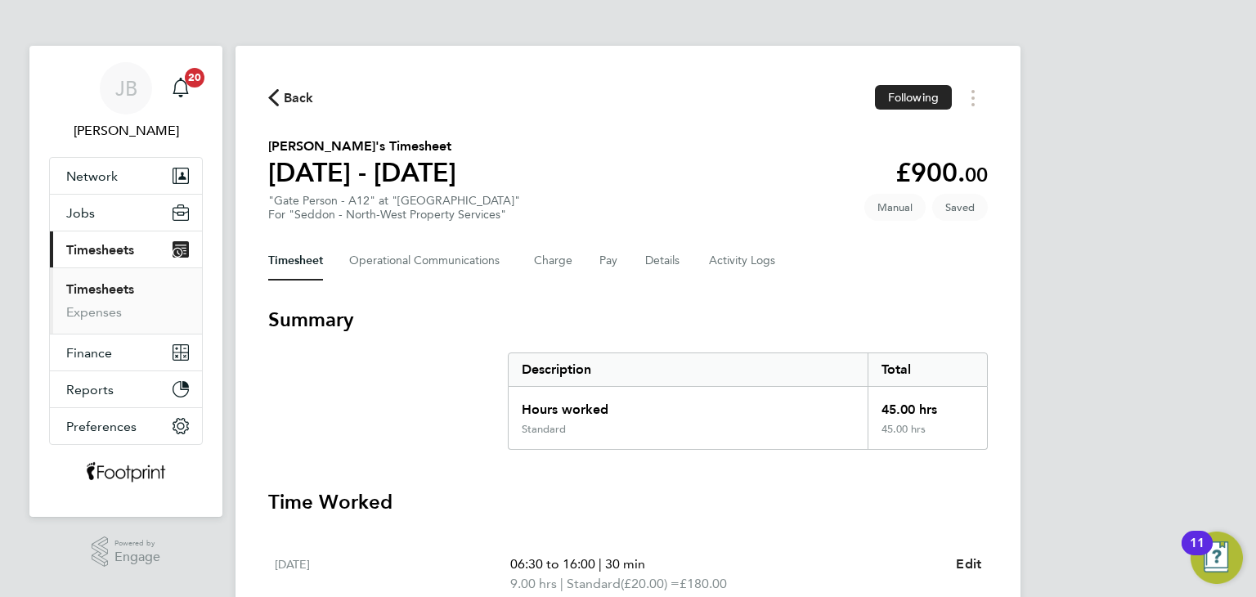
select select "30"
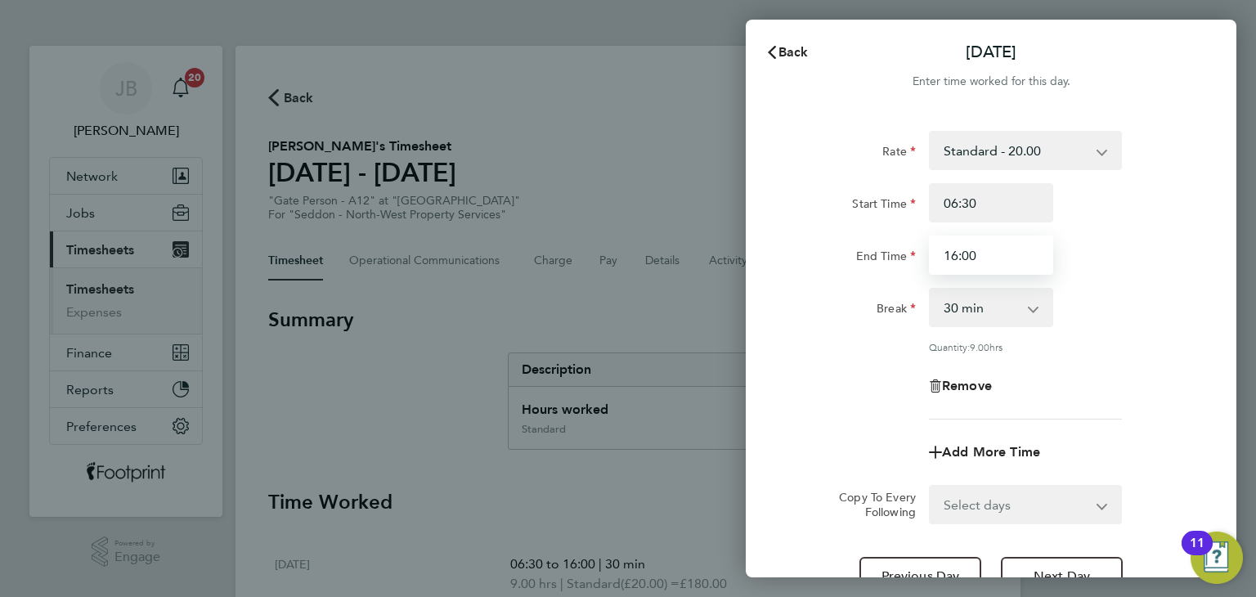
drag, startPoint x: 1003, startPoint y: 262, endPoint x: 884, endPoint y: 252, distance: 119.8
click at [884, 252] on div "End Time 16:00" at bounding box center [991, 254] width 412 height 39
type input "15:00"
click at [884, 252] on label "End Time" at bounding box center [886, 259] width 60 height 20
click at [929, 252] on input "End Time" at bounding box center [991, 254] width 124 height 39
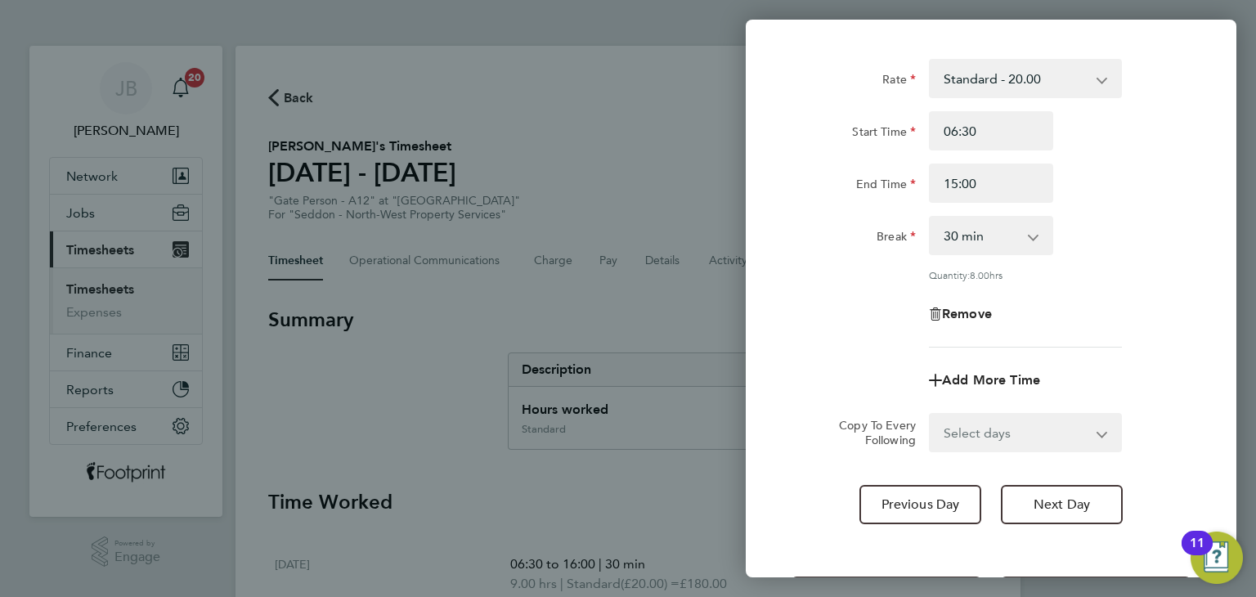
scroll to position [141, 0]
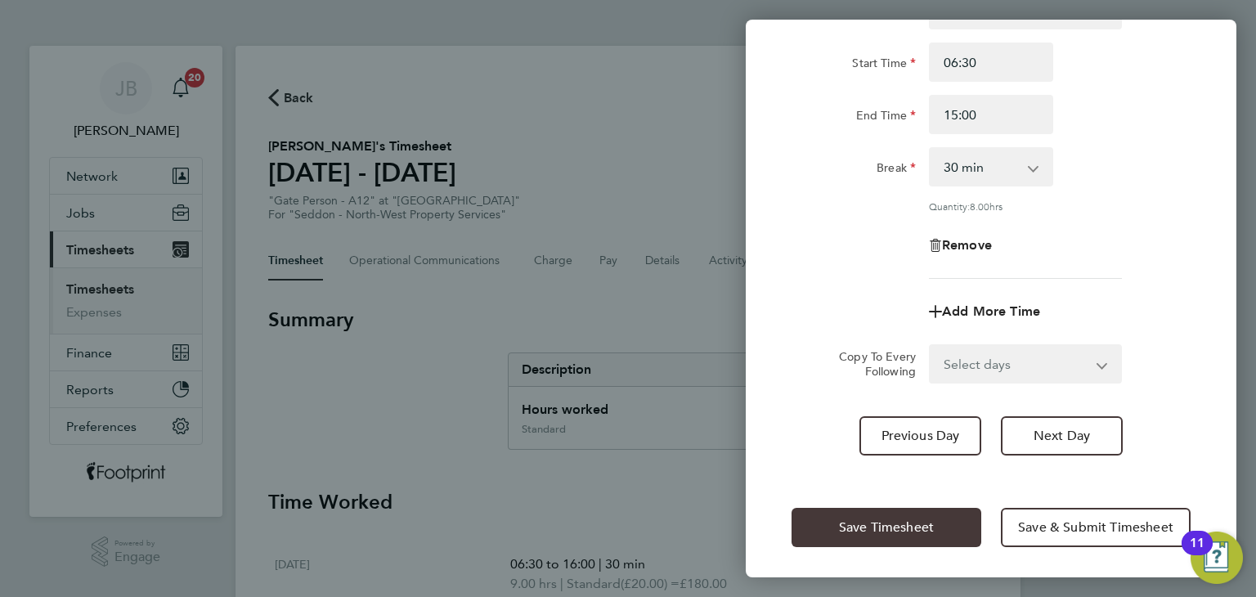
click at [880, 526] on span "Save Timesheet" at bounding box center [886, 527] width 95 height 16
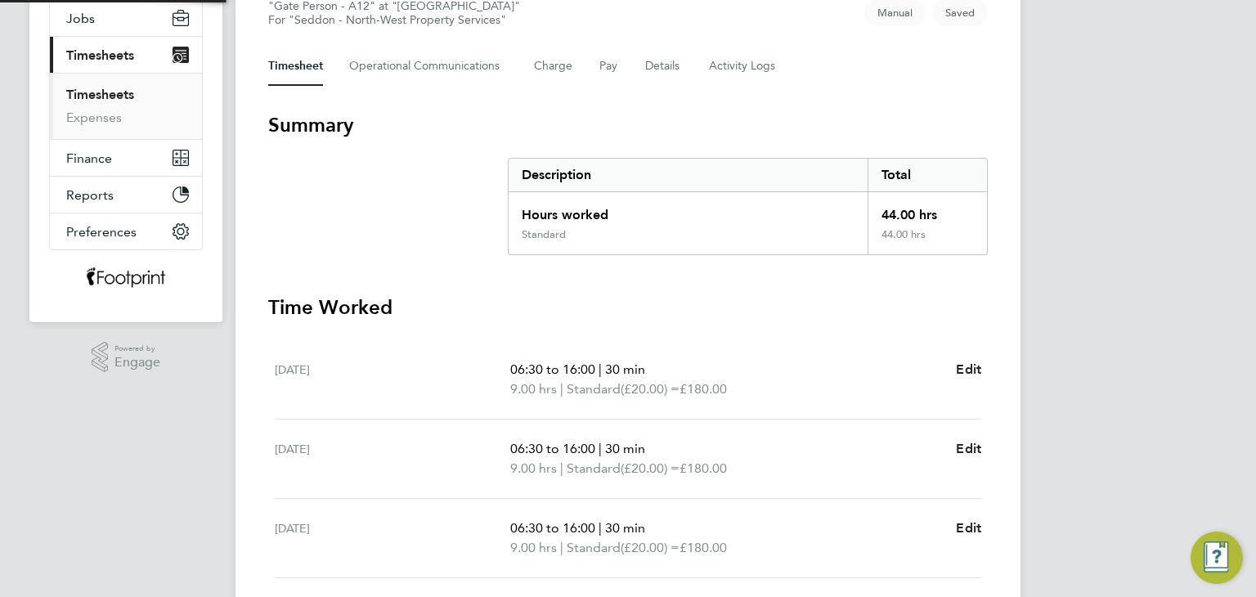
scroll to position [572, 0]
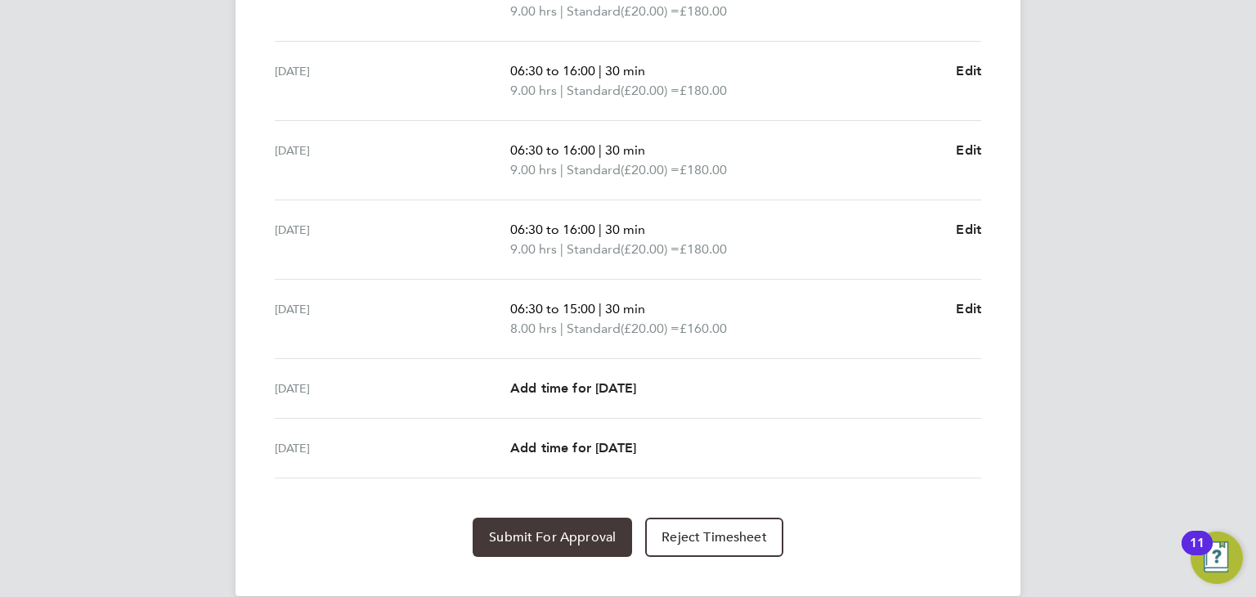
click at [551, 544] on button "Submit For Approval" at bounding box center [551, 536] width 159 height 39
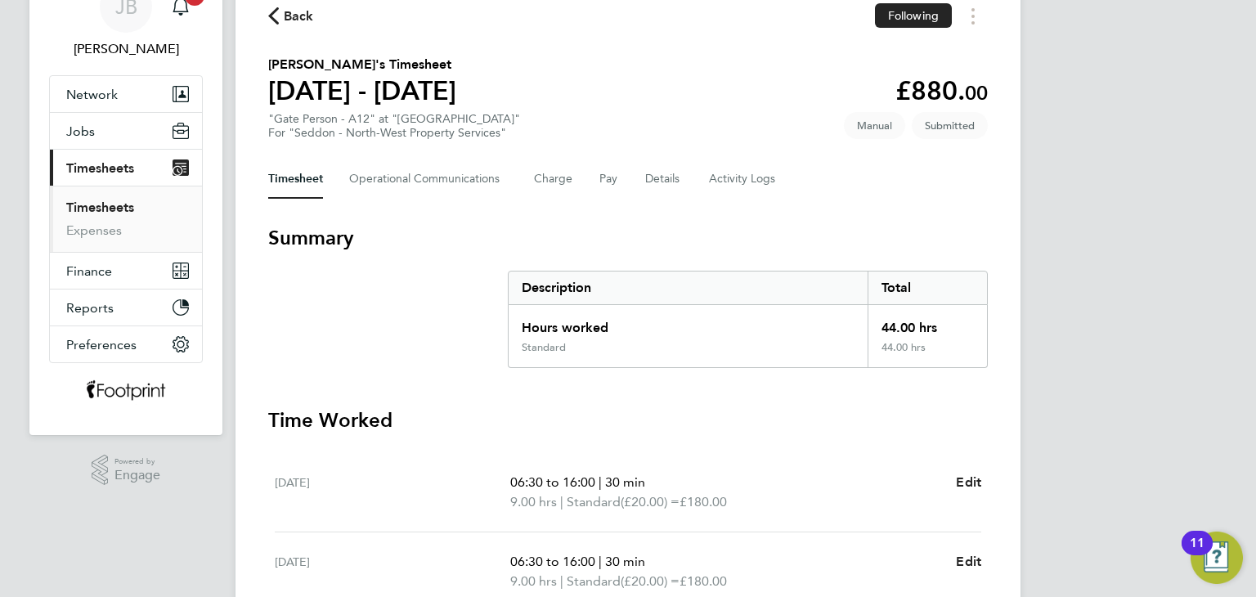
click at [299, 20] on span "Back" at bounding box center [299, 17] width 30 height 20
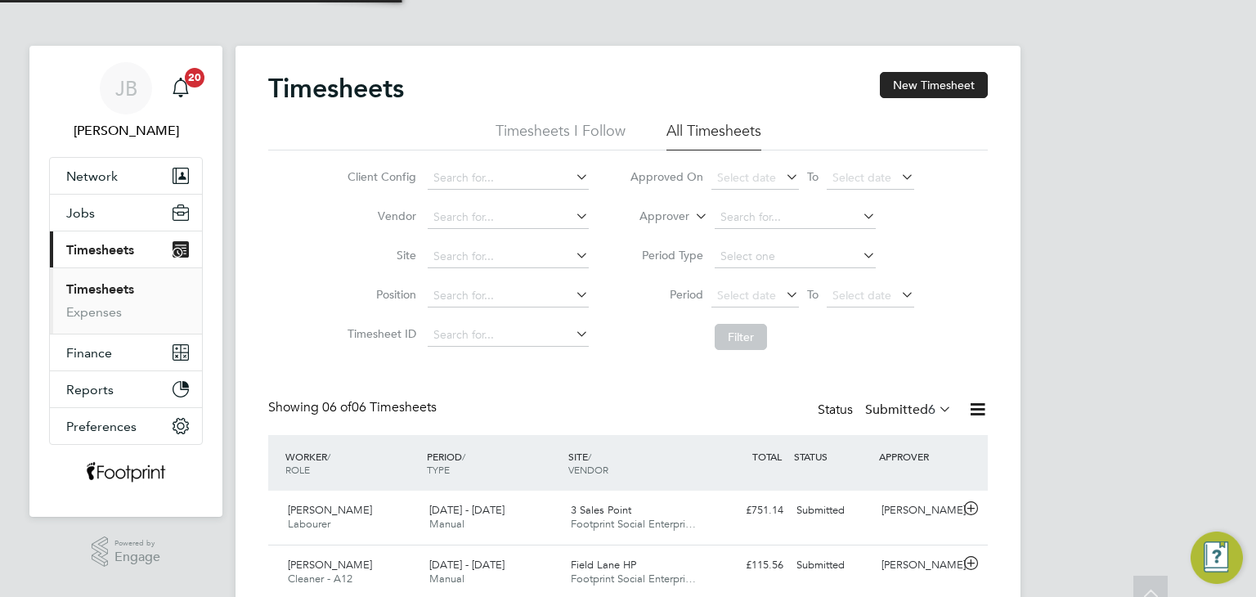
scroll to position [7, 8]
